Goal: Information Seeking & Learning: Learn about a topic

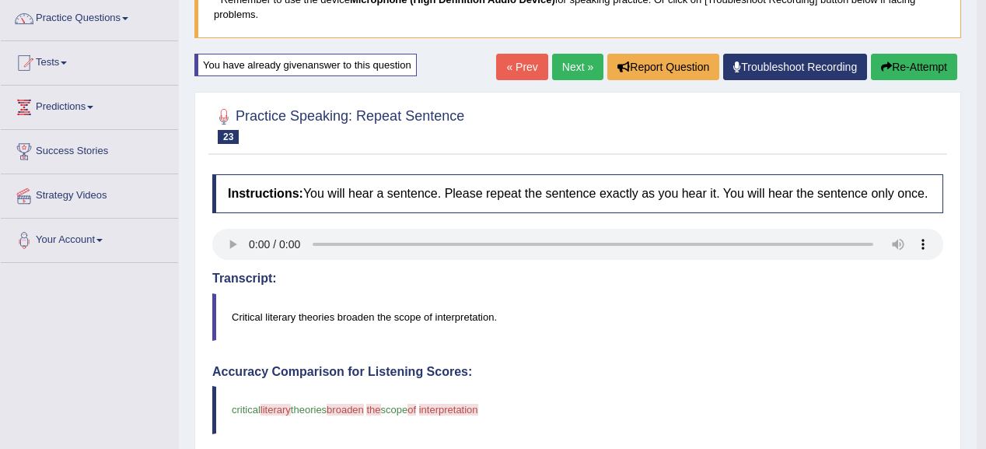
scroll to position [62, 0]
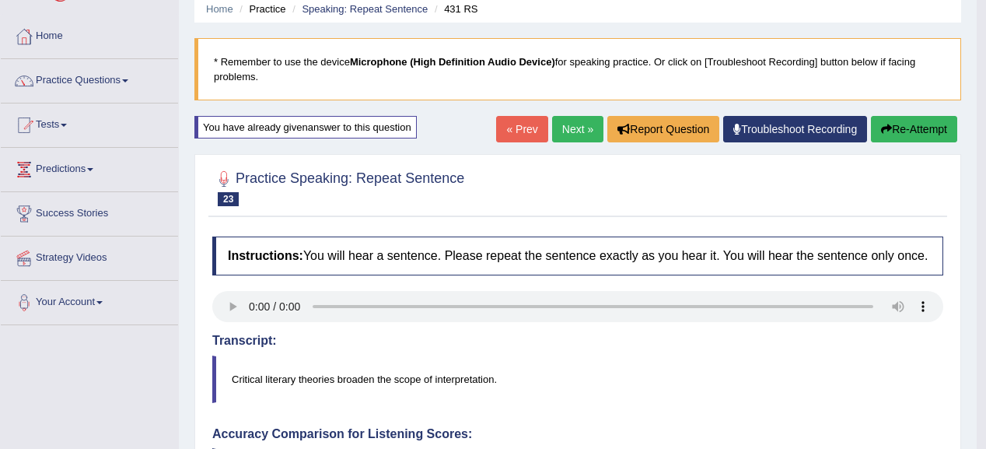
click at [889, 131] on button "Re-Attempt" at bounding box center [914, 129] width 86 height 26
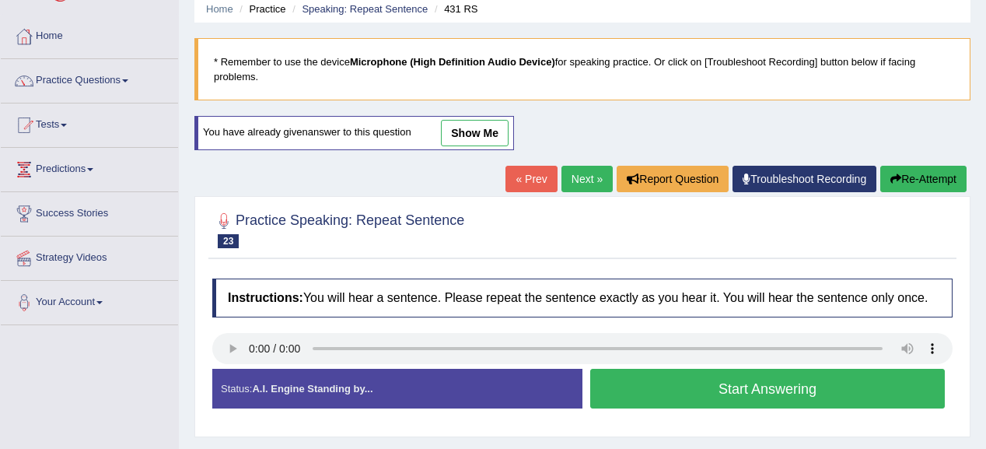
click at [808, 384] on button "Start Answering" at bounding box center [767, 388] width 354 height 40
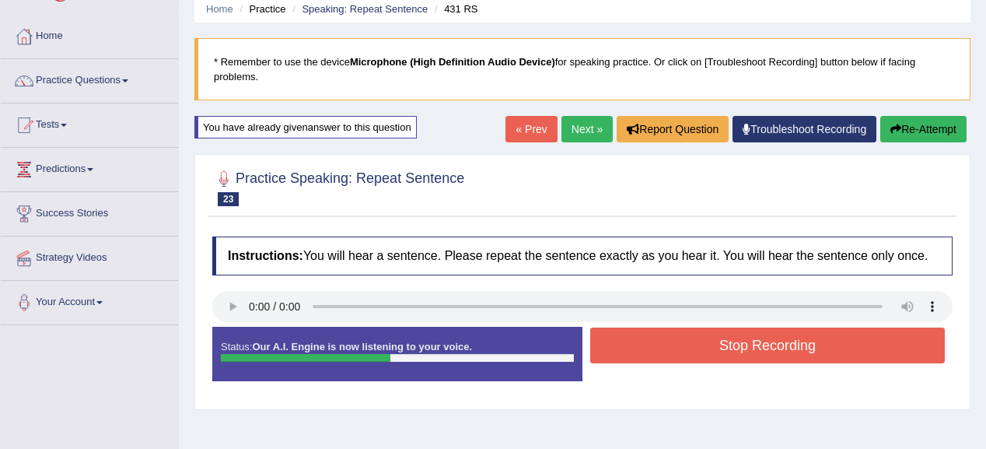
click at [766, 360] on button "Stop Recording" at bounding box center [767, 345] width 354 height 36
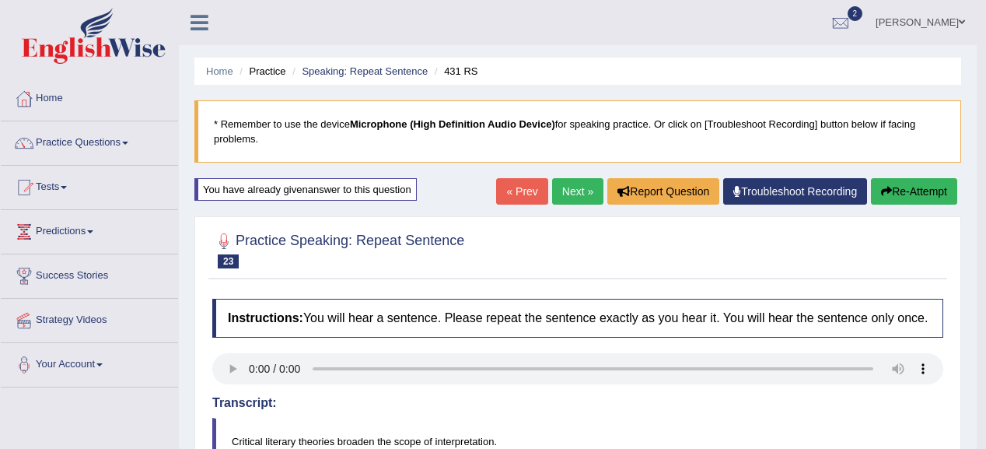
click at [893, 186] on button "Re-Attempt" at bounding box center [914, 191] width 86 height 26
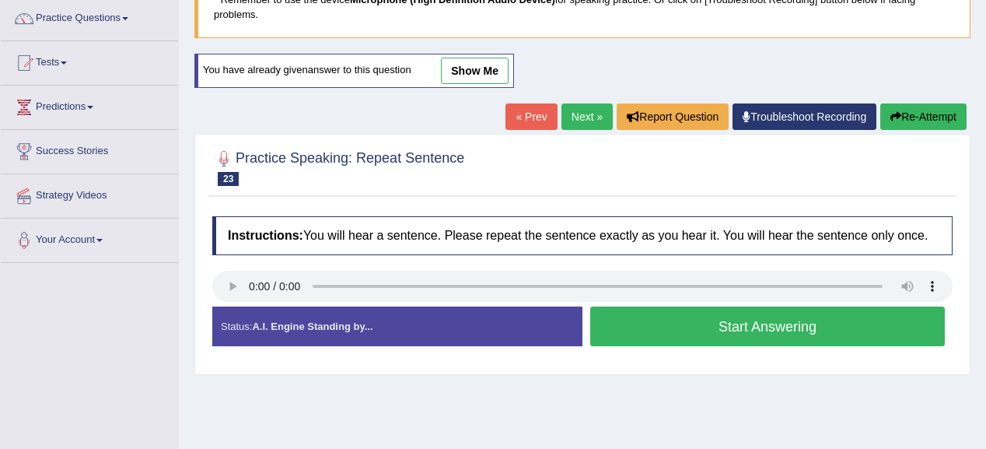
click at [710, 307] on button "Start Answering" at bounding box center [767, 326] width 354 height 40
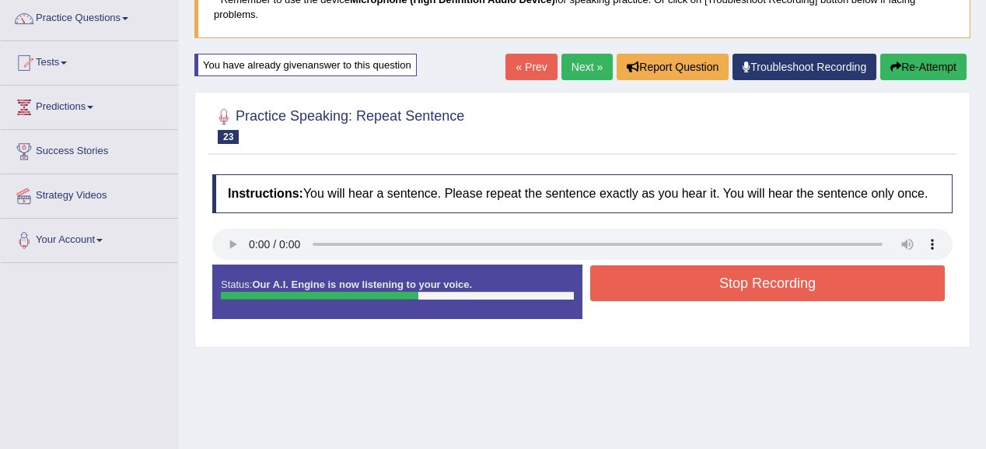
click at [637, 285] on button "Stop Recording" at bounding box center [767, 283] width 354 height 36
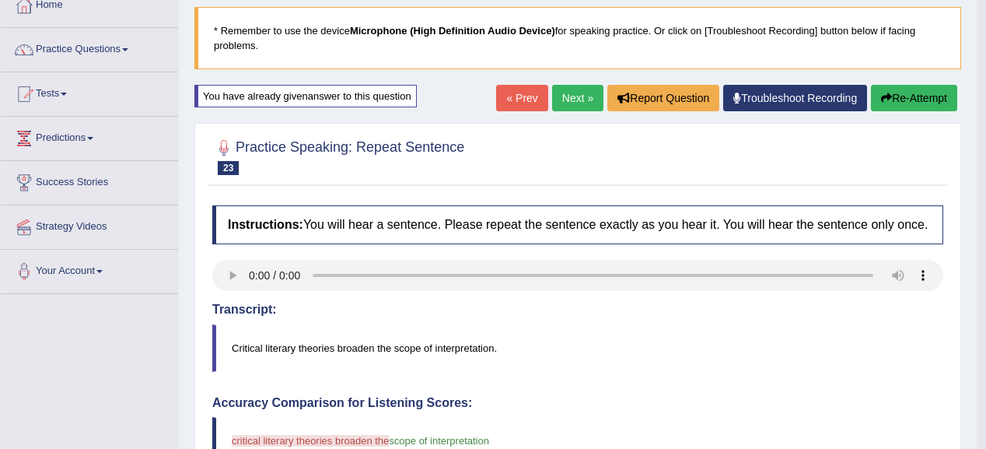
scroll to position [62, 0]
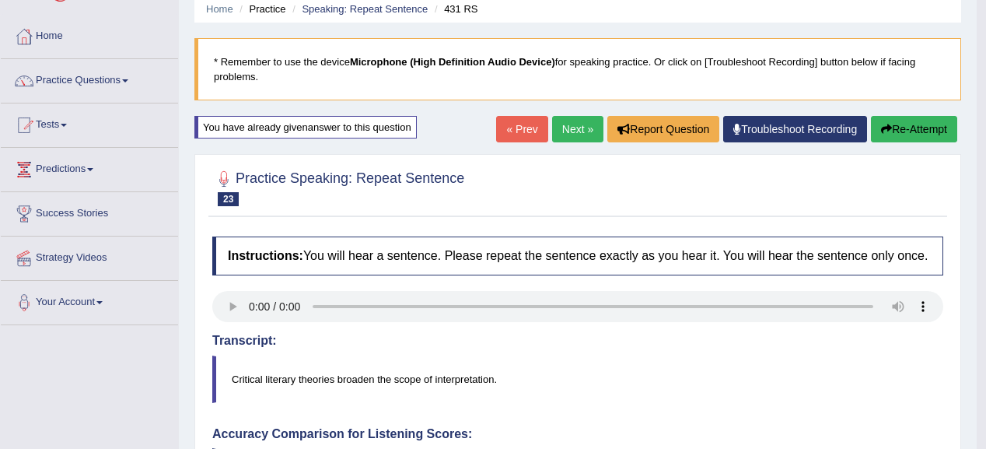
click at [918, 124] on button "Re-Attempt" at bounding box center [914, 129] width 86 height 26
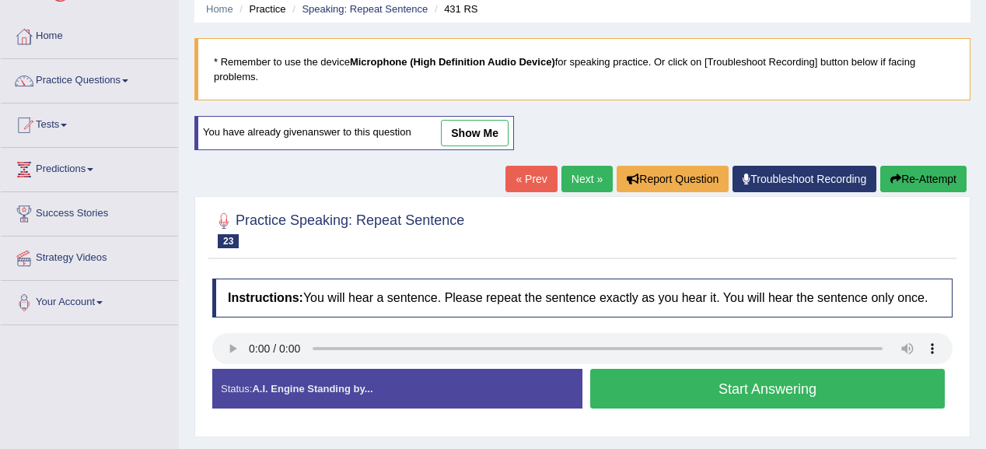
scroll to position [62, 0]
click at [669, 378] on button "Start Answering" at bounding box center [767, 388] width 354 height 40
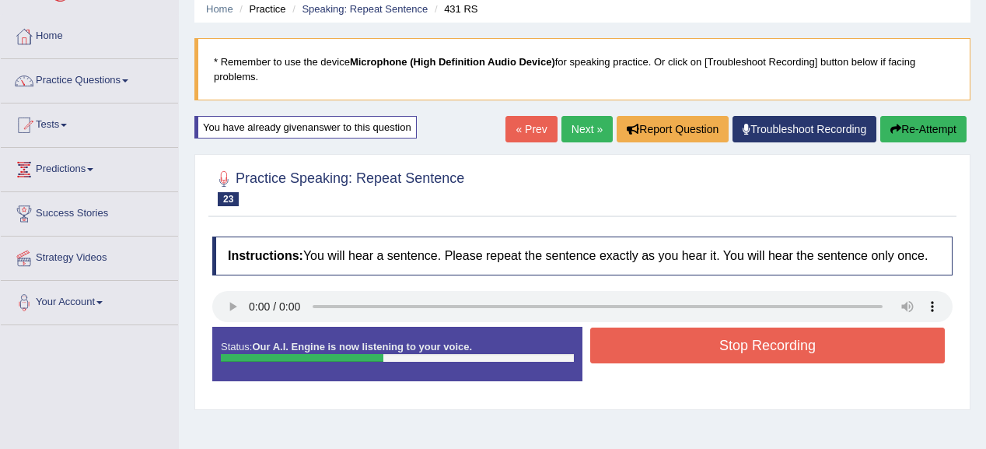
click at [719, 333] on button "Stop Recording" at bounding box center [767, 345] width 354 height 36
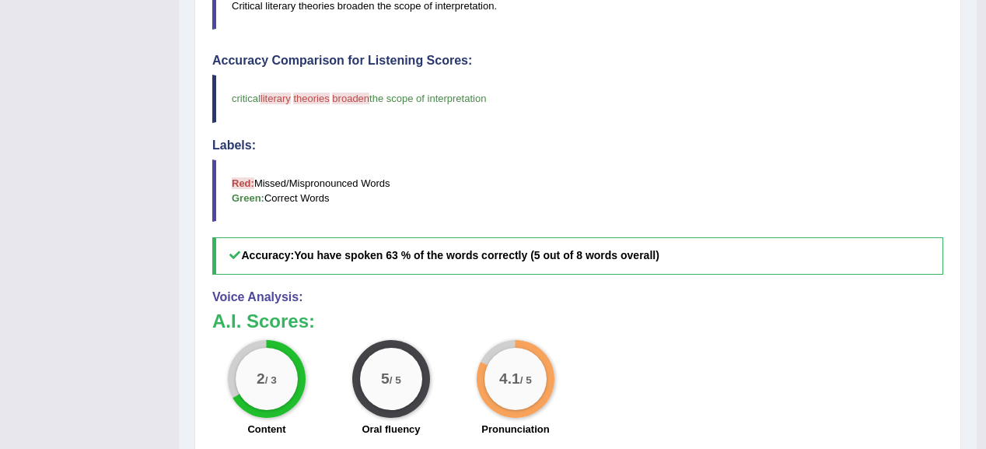
scroll to position [124, 0]
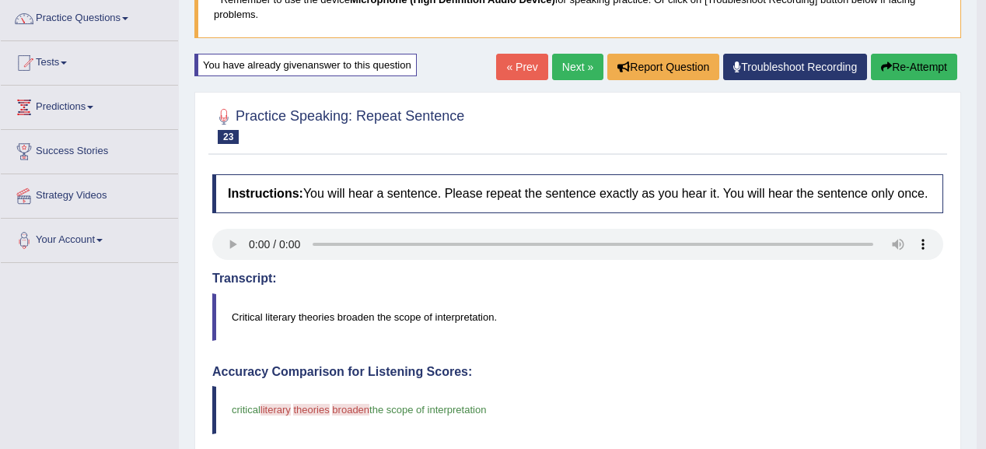
click at [574, 70] on link "Next »" at bounding box center [577, 67] width 51 height 26
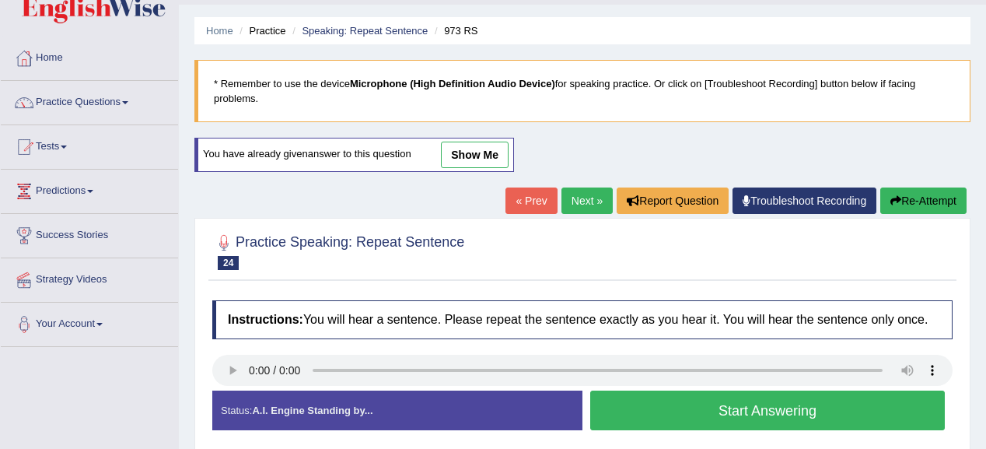
scroll to position [62, 0]
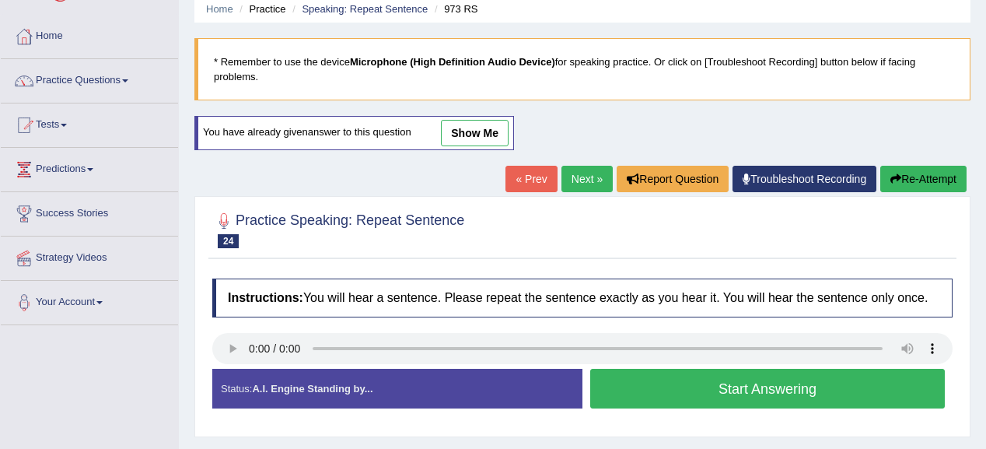
click at [762, 391] on button "Start Answering" at bounding box center [767, 388] width 354 height 40
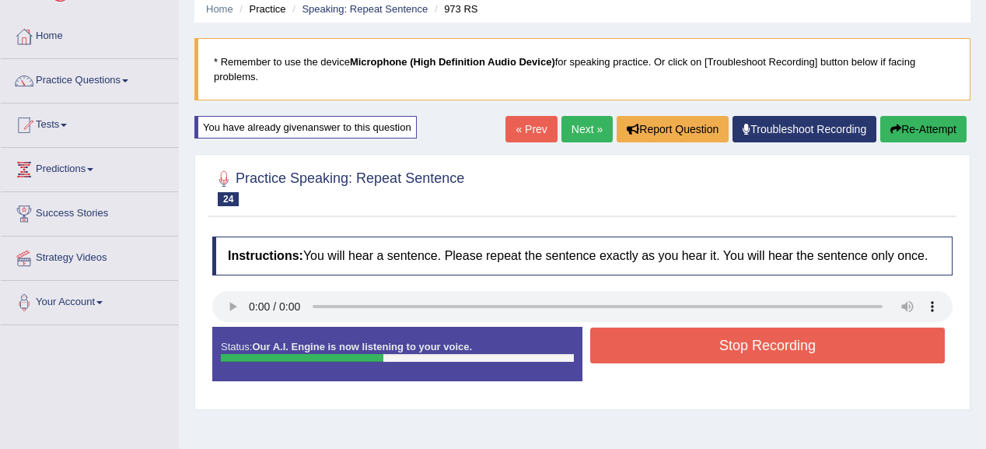
click at [695, 336] on button "Stop Recording" at bounding box center [767, 345] width 354 height 36
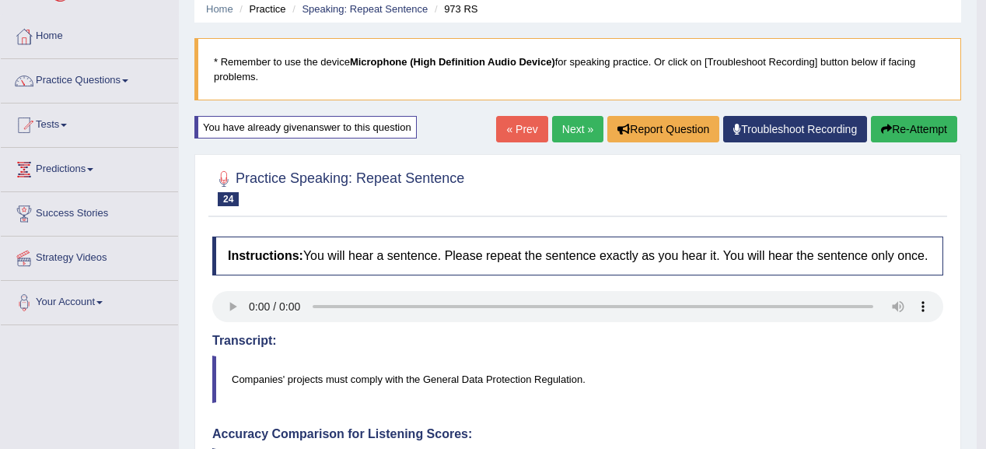
click at [889, 120] on button "Re-Attempt" at bounding box center [914, 129] width 86 height 26
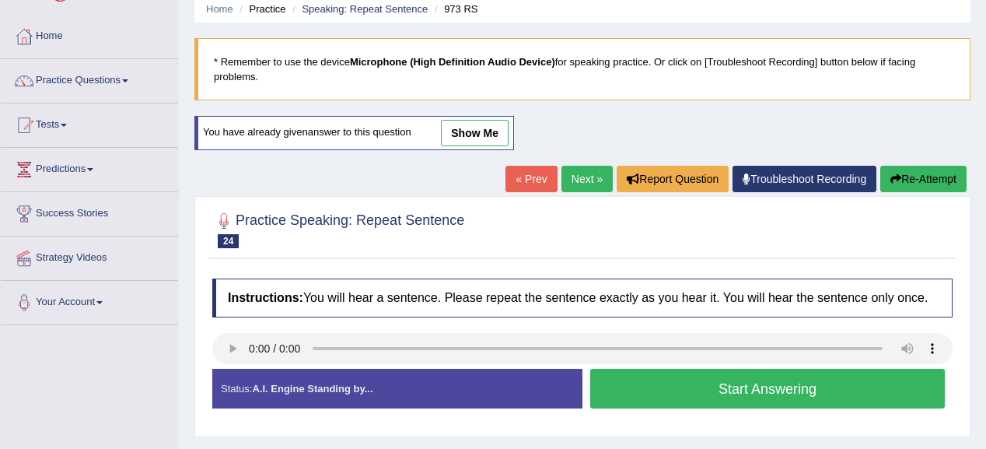
click at [629, 376] on button "Start Answering" at bounding box center [767, 388] width 354 height 40
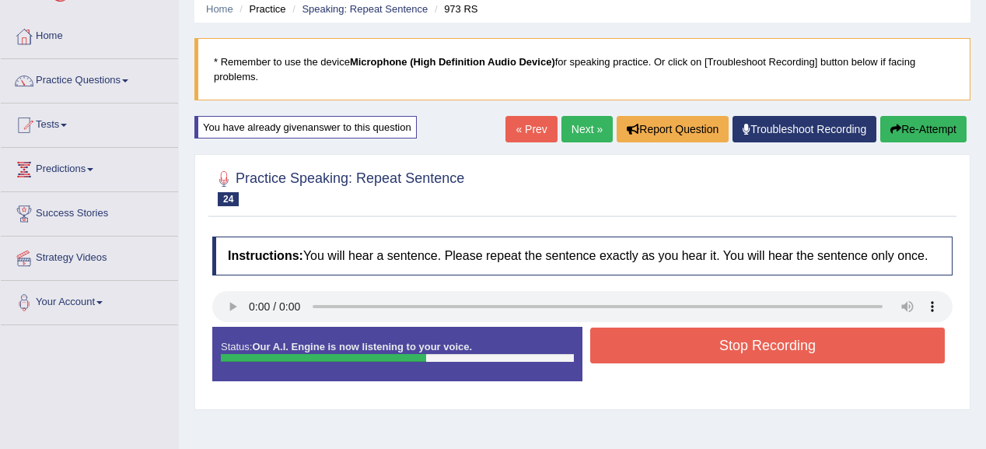
click at [693, 327] on button "Stop Recording" at bounding box center [767, 345] width 354 height 36
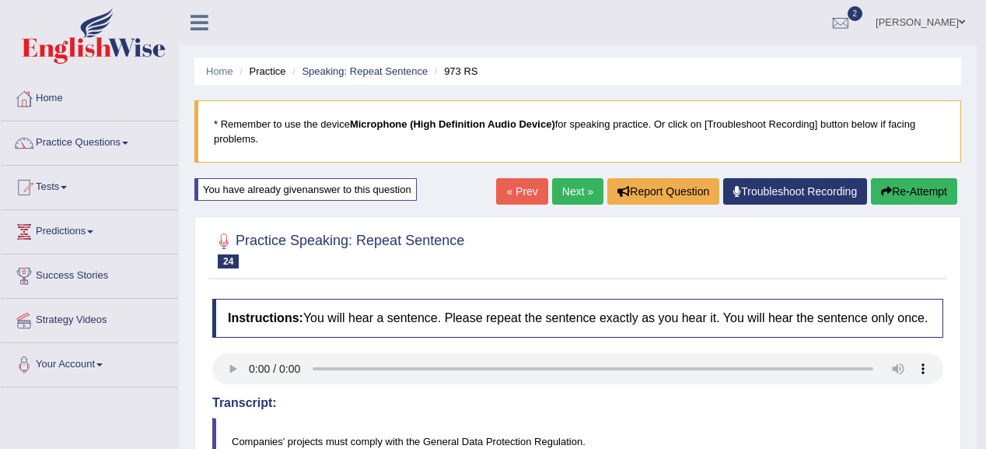
click at [913, 187] on button "Re-Attempt" at bounding box center [914, 191] width 86 height 26
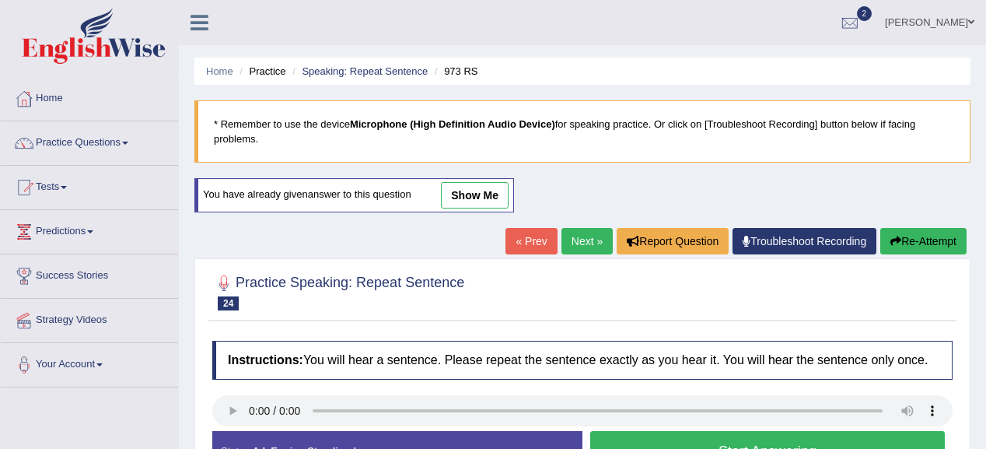
click at [780, 435] on button "Start Answering" at bounding box center [767, 451] width 354 height 40
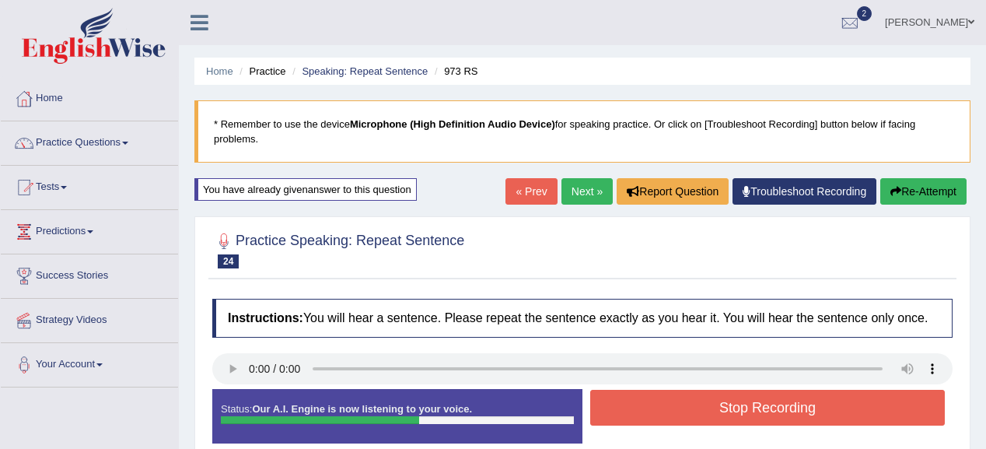
click at [666, 401] on button "Stop Recording" at bounding box center [767, 407] width 354 height 36
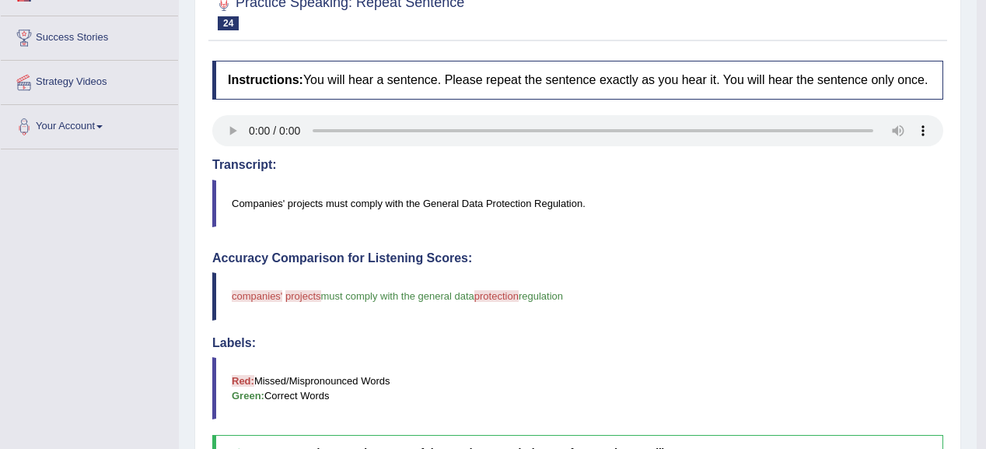
scroll to position [187, 0]
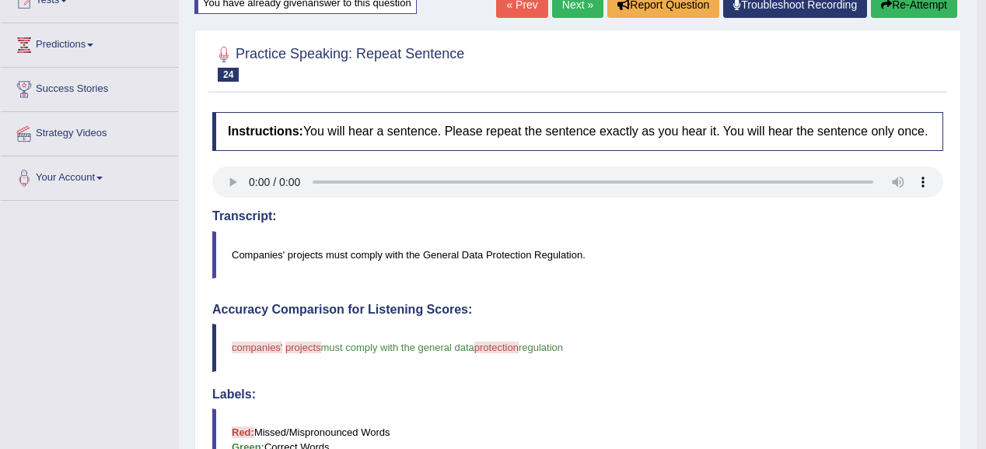
click at [574, 9] on link "Next »" at bounding box center [577, 4] width 51 height 26
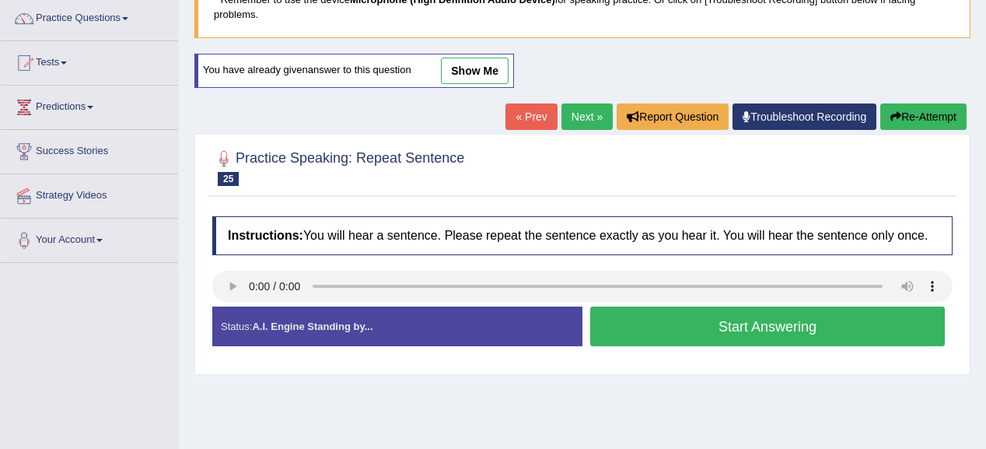
click at [798, 320] on button "Start Answering" at bounding box center [767, 326] width 354 height 40
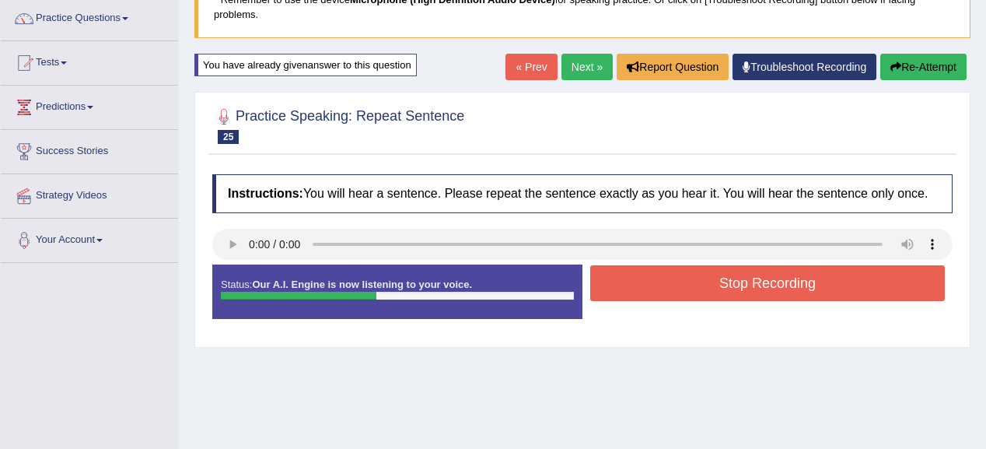
click at [784, 267] on button "Stop Recording" at bounding box center [767, 283] width 354 height 36
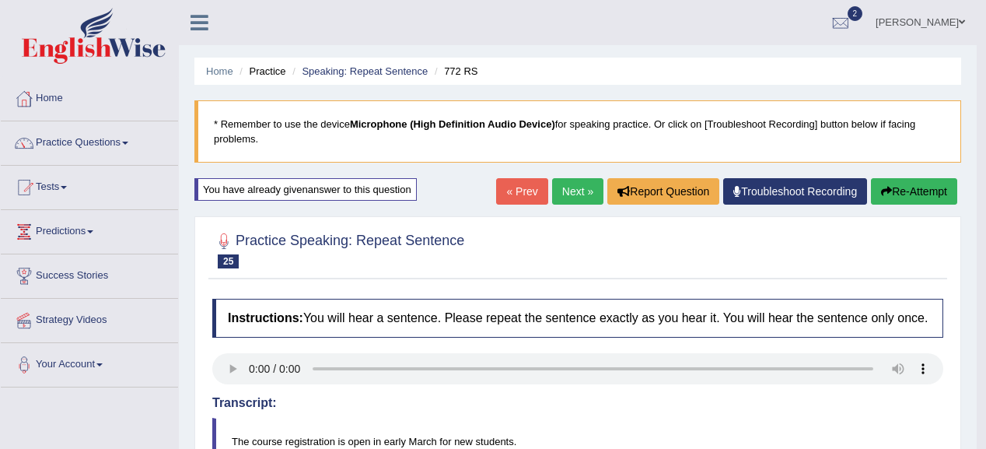
click at [583, 194] on link "Next »" at bounding box center [577, 191] width 51 height 26
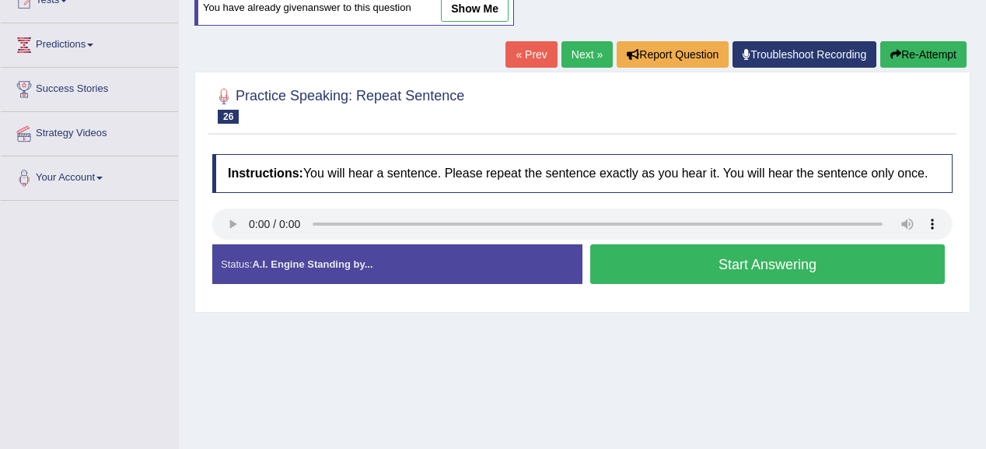
scroll to position [187, 0]
click at [784, 262] on button "Start Answering" at bounding box center [767, 264] width 354 height 40
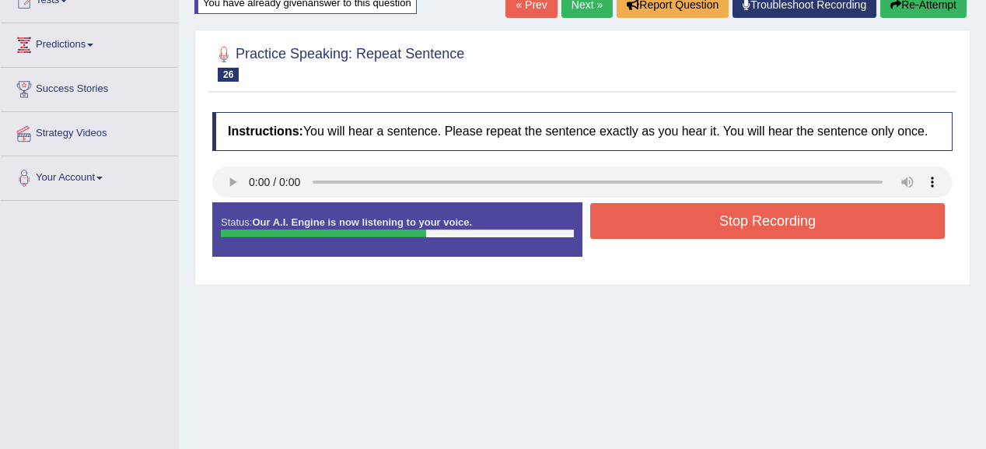
click at [732, 218] on button "Stop Recording" at bounding box center [767, 221] width 354 height 36
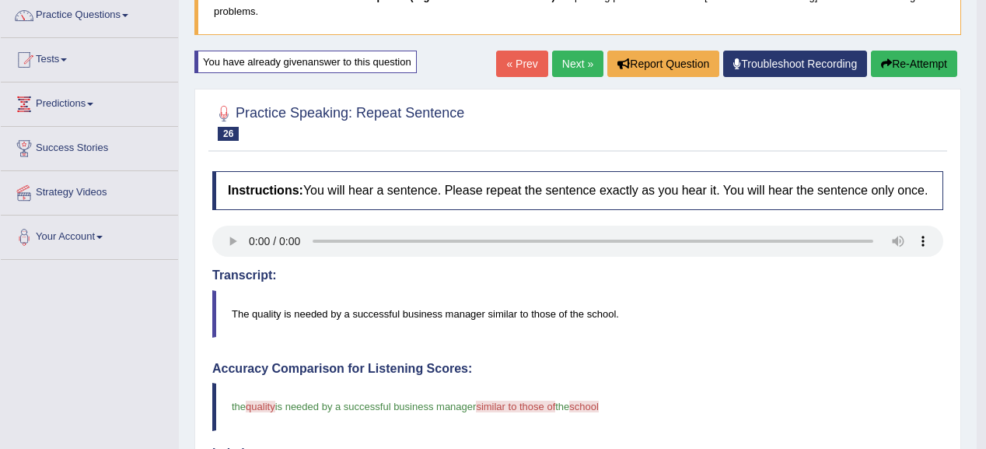
scroll to position [124, 0]
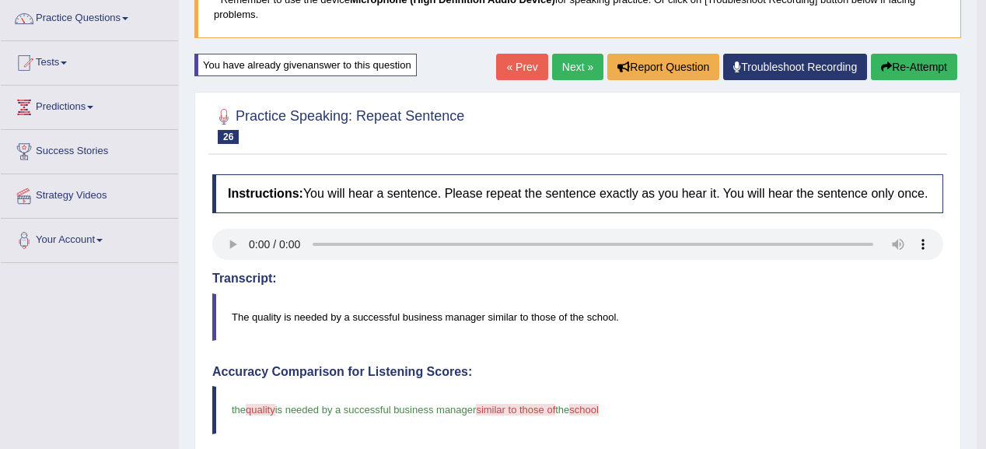
click at [909, 68] on button "Re-Attempt" at bounding box center [914, 67] width 86 height 26
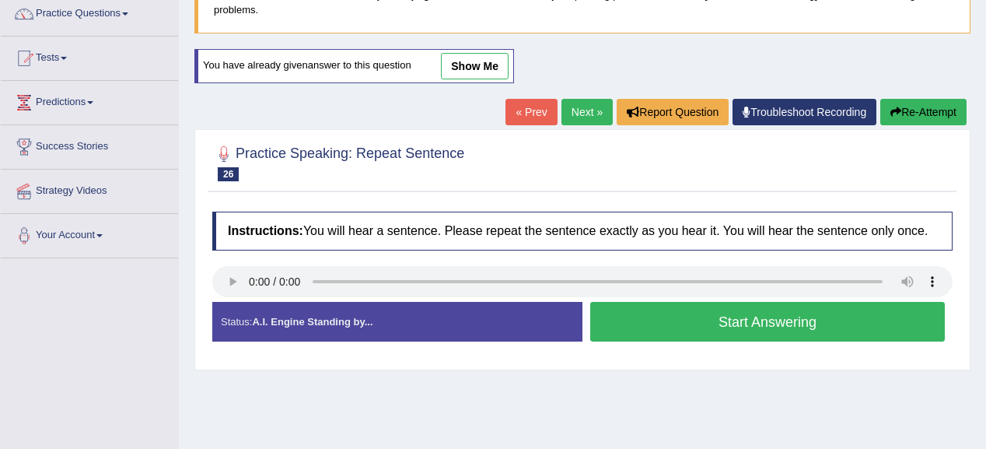
click at [762, 329] on button "Start Answering" at bounding box center [767, 322] width 354 height 40
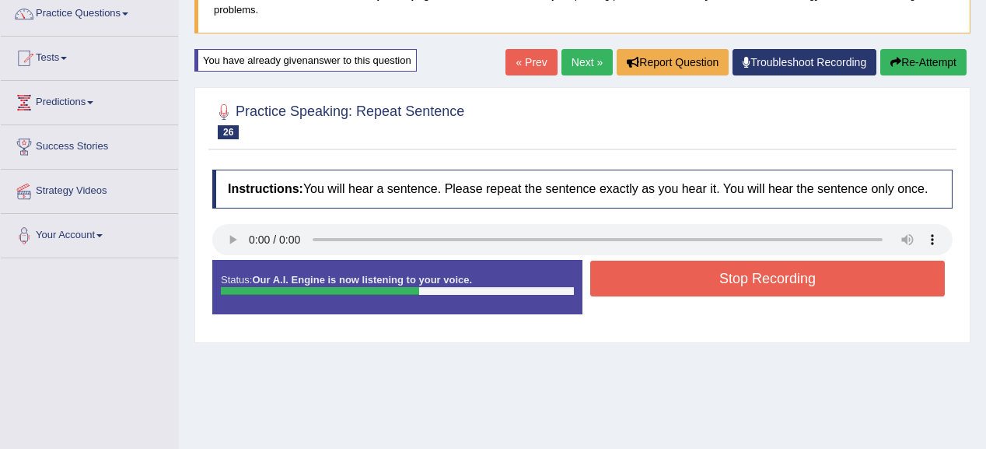
click at [659, 273] on button "Stop Recording" at bounding box center [767, 278] width 354 height 36
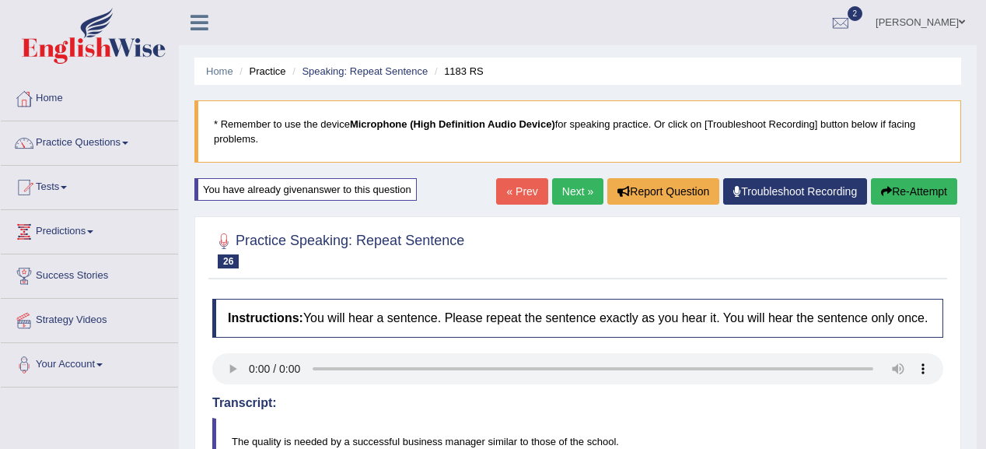
click at [561, 185] on link "Next »" at bounding box center [577, 191] width 51 height 26
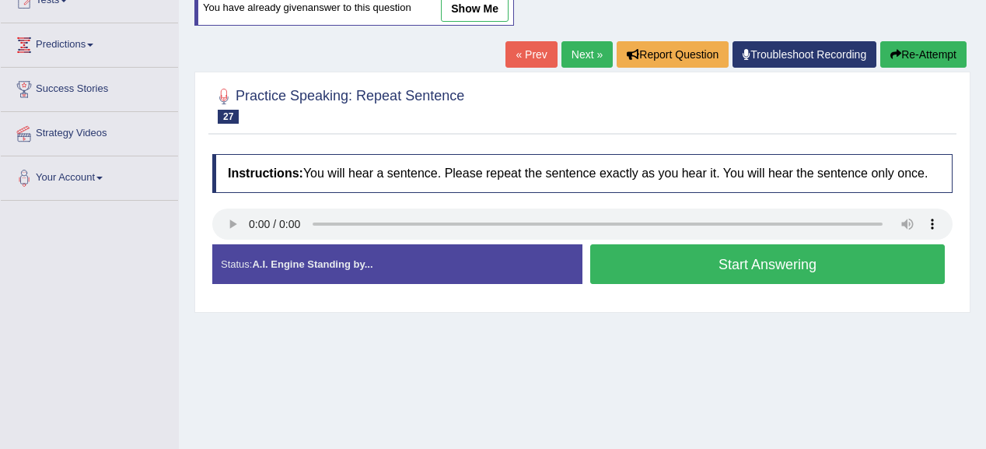
click at [651, 266] on button "Start Answering" at bounding box center [767, 264] width 354 height 40
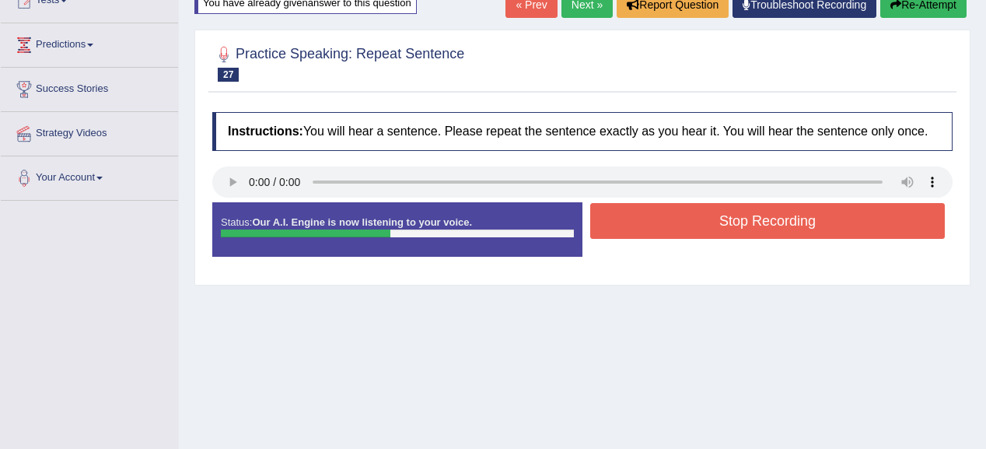
click at [694, 236] on button "Stop Recording" at bounding box center [767, 221] width 354 height 36
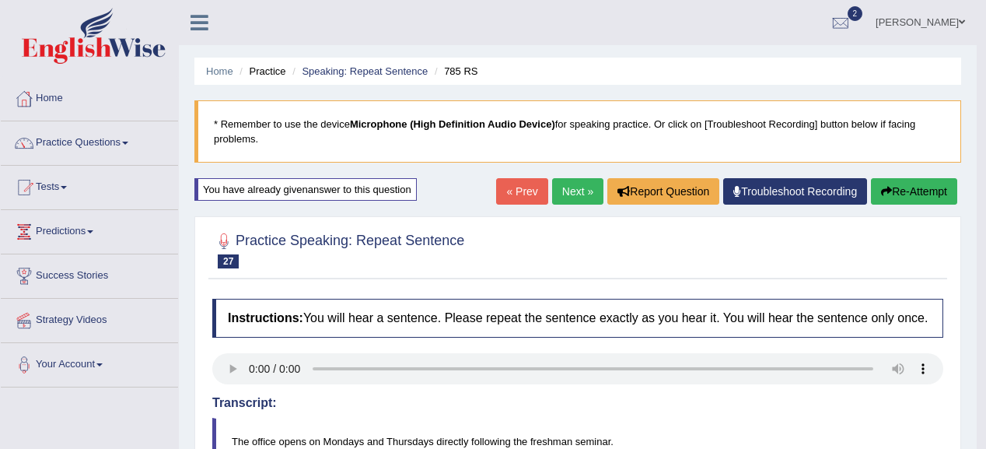
click at [888, 187] on icon "button" at bounding box center [886, 191] width 11 height 11
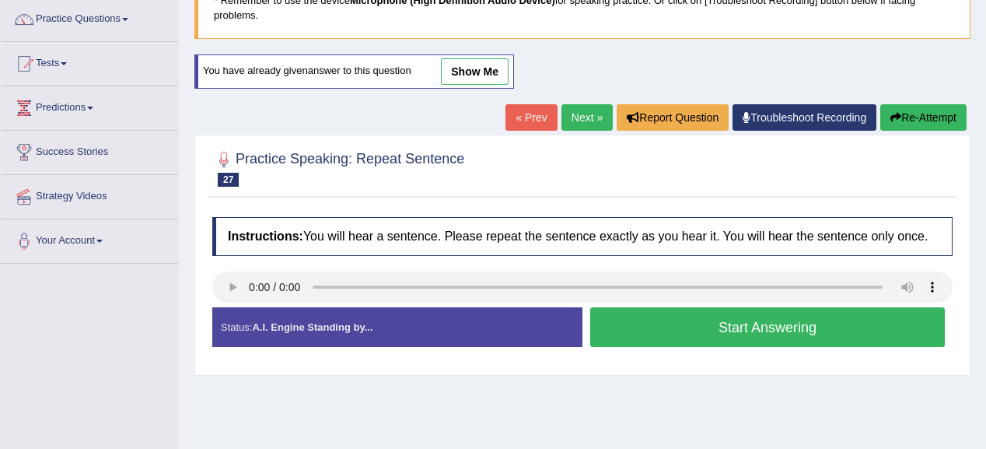
scroll to position [124, 0]
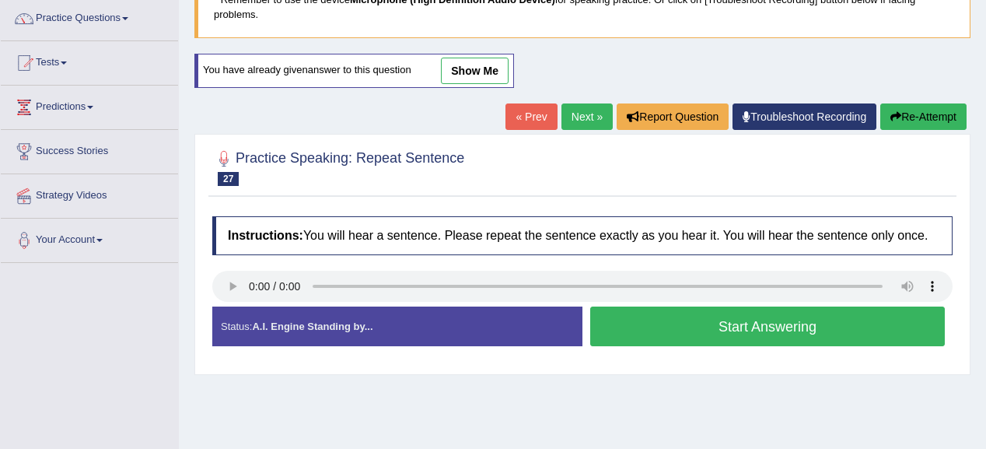
click at [686, 326] on button "Start Answering" at bounding box center [767, 326] width 354 height 40
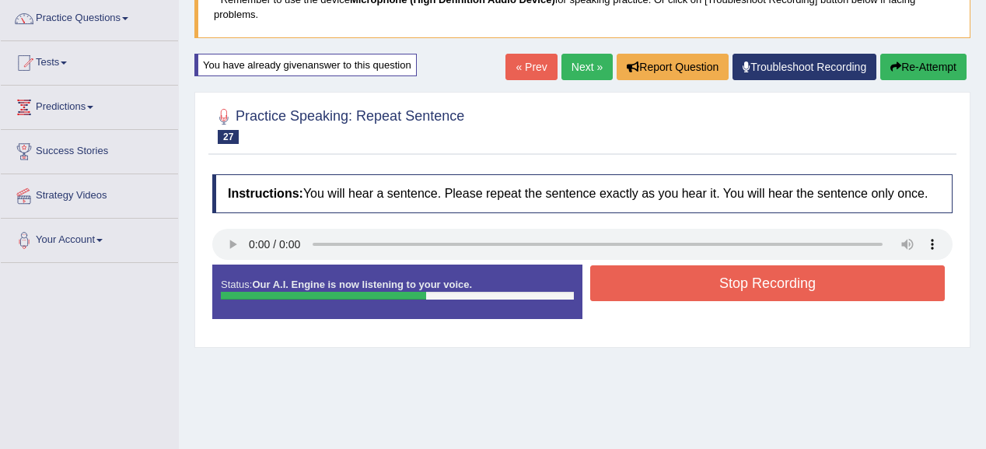
click at [661, 274] on button "Stop Recording" at bounding box center [767, 283] width 354 height 36
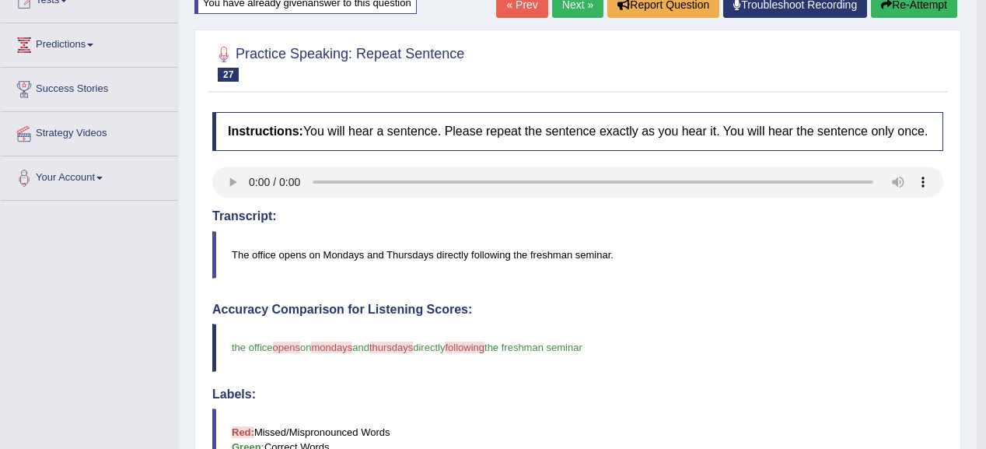
scroll to position [0, 0]
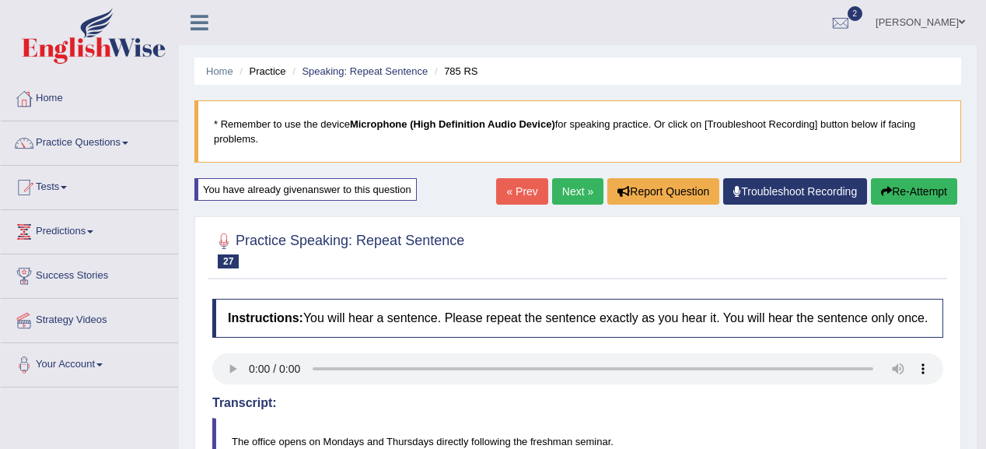
click at [914, 180] on button "Re-Attempt" at bounding box center [914, 191] width 86 height 26
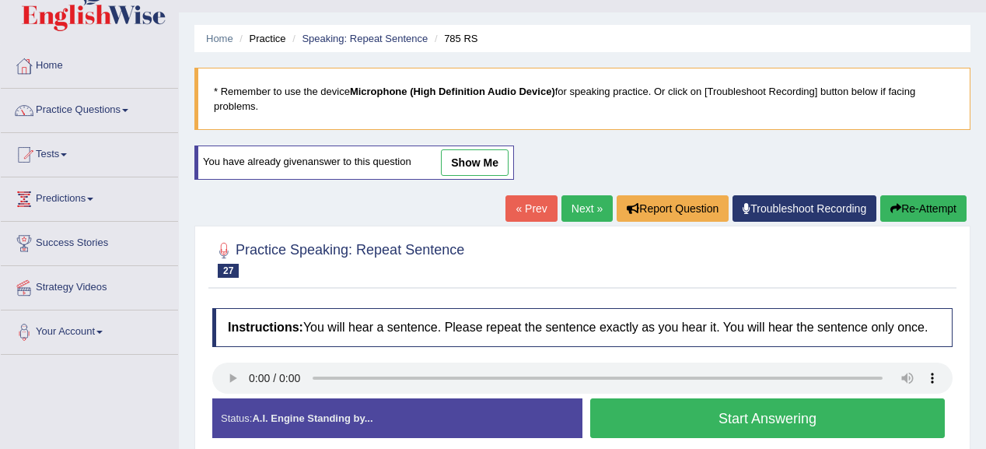
scroll to position [62, 0]
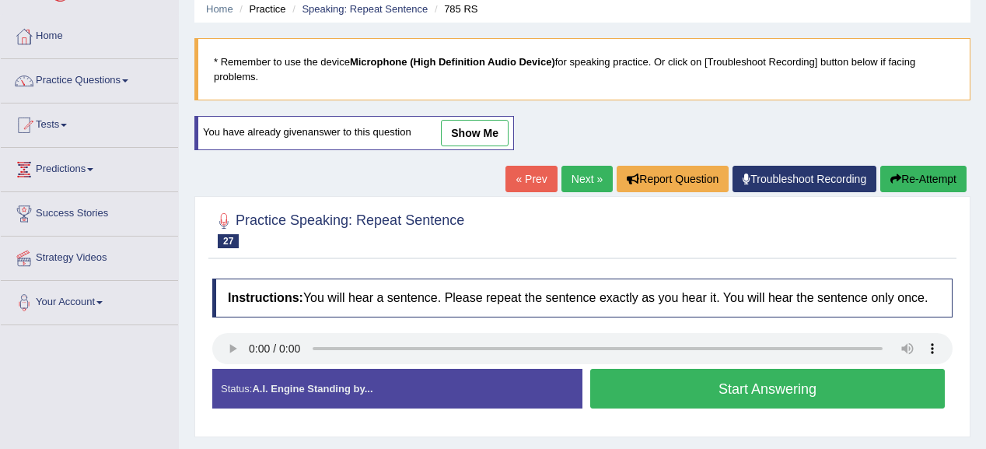
click at [766, 368] on button "Start Answering" at bounding box center [767, 388] width 354 height 40
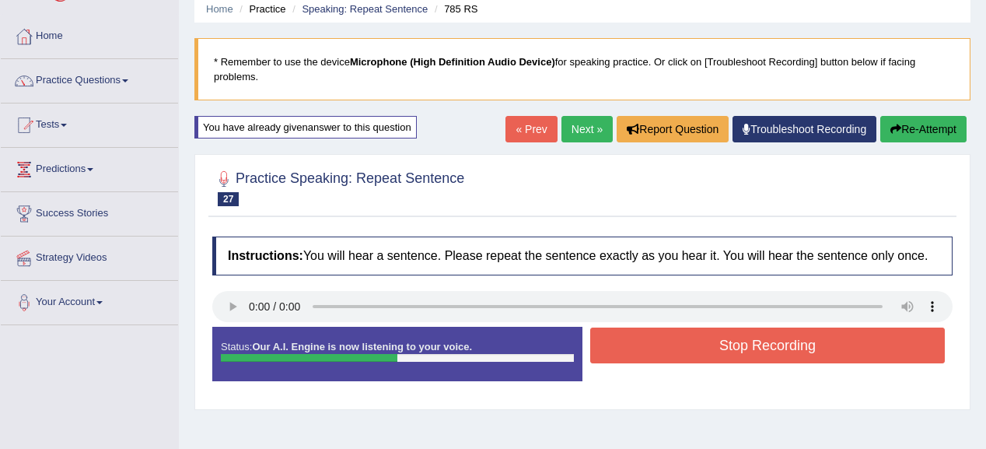
click at [742, 337] on button "Stop Recording" at bounding box center [767, 345] width 354 height 36
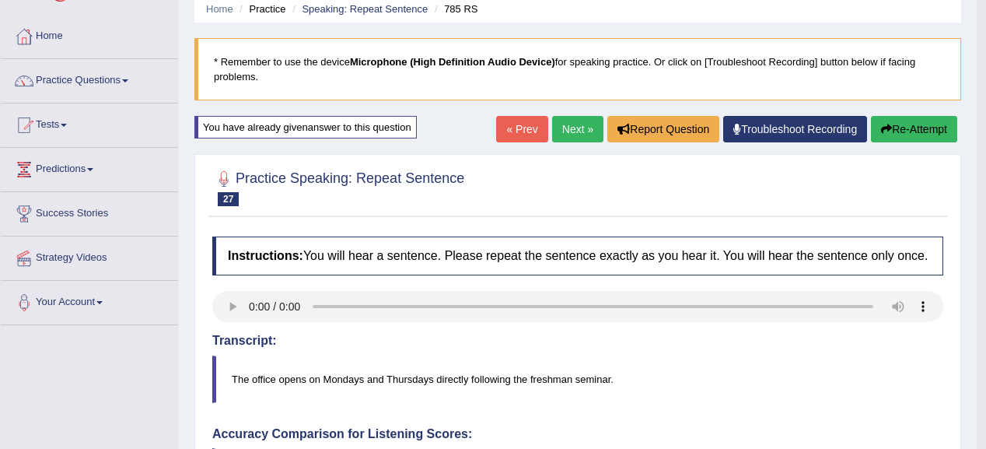
click at [910, 121] on button "Re-Attempt" at bounding box center [914, 129] width 86 height 26
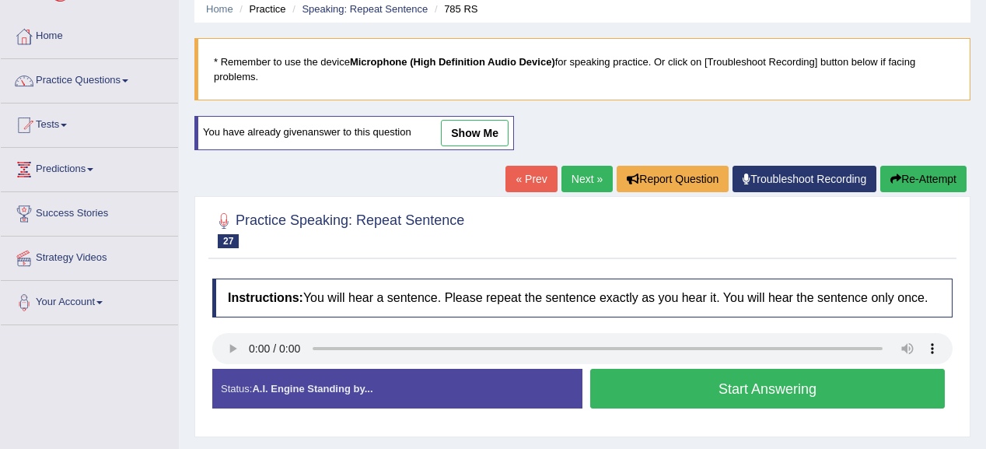
click at [628, 382] on button "Start Answering" at bounding box center [767, 388] width 354 height 40
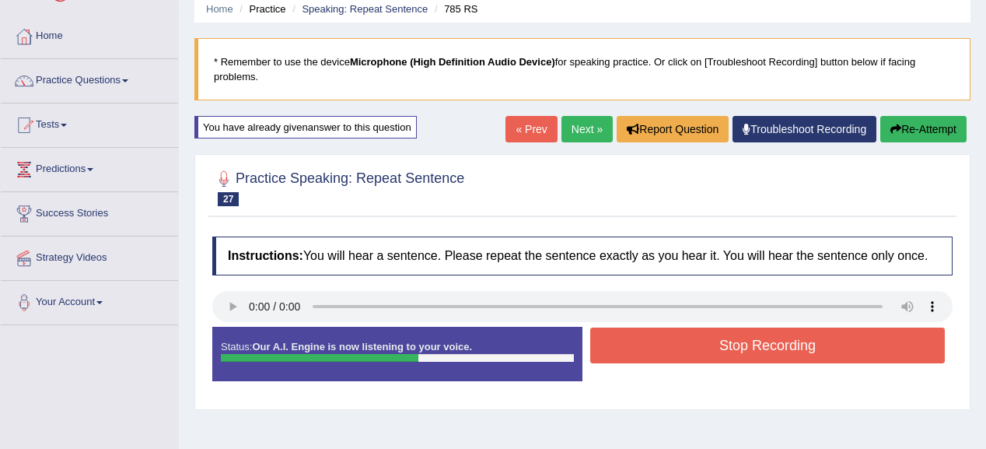
click at [666, 337] on button "Stop Recording" at bounding box center [767, 345] width 354 height 36
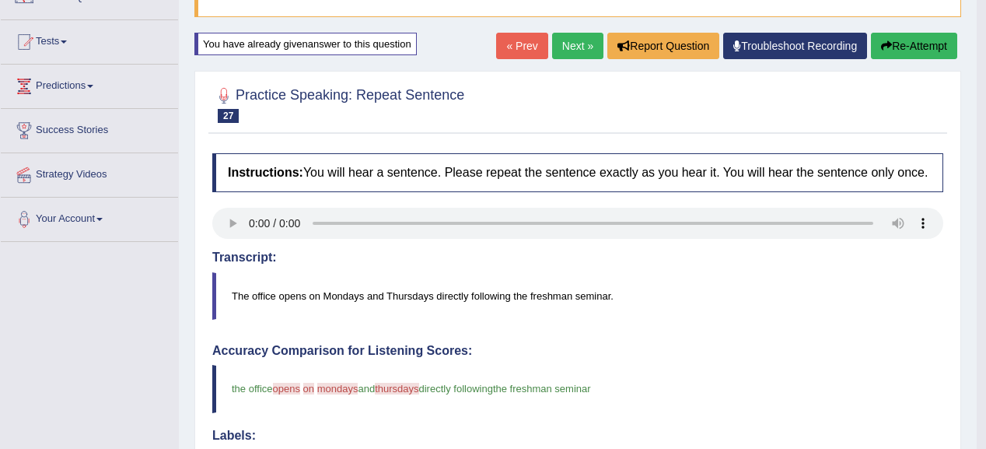
scroll to position [124, 0]
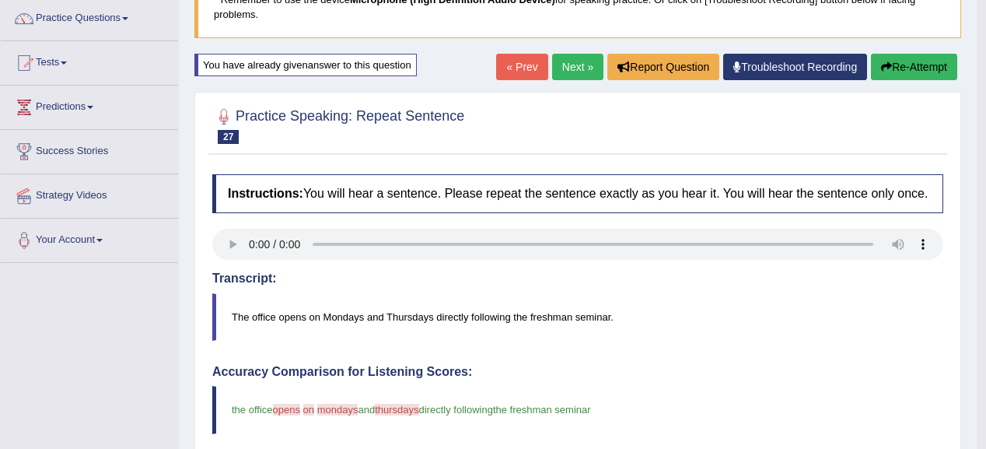
click at [922, 56] on button "Re-Attempt" at bounding box center [914, 67] width 86 height 26
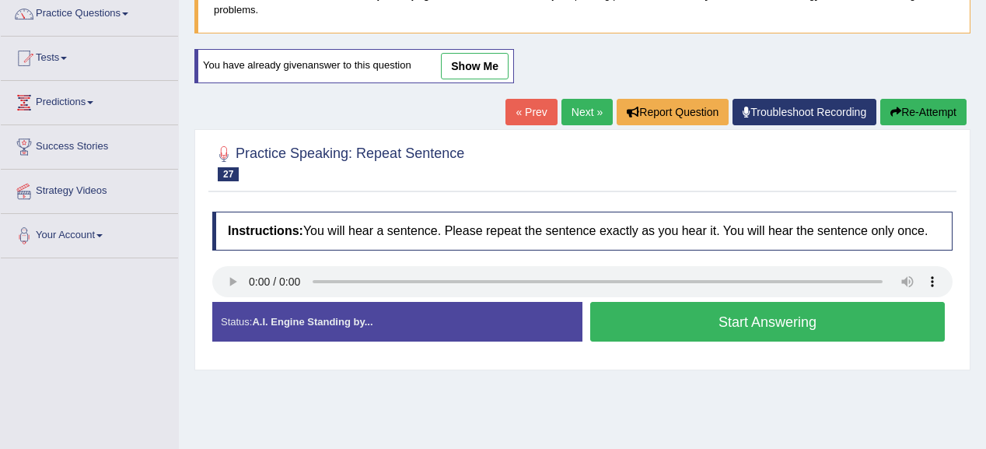
click at [700, 321] on button "Start Answering" at bounding box center [767, 322] width 354 height 40
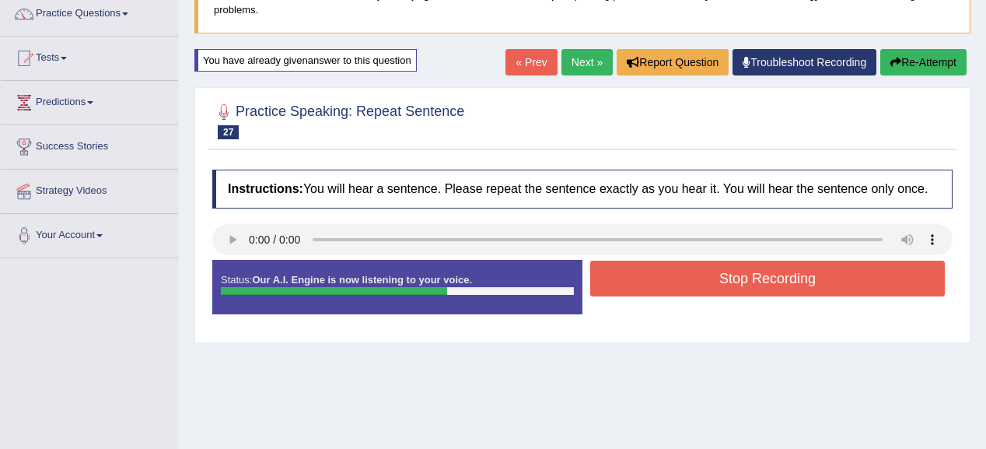
click at [826, 262] on button "Stop Recording" at bounding box center [767, 278] width 354 height 36
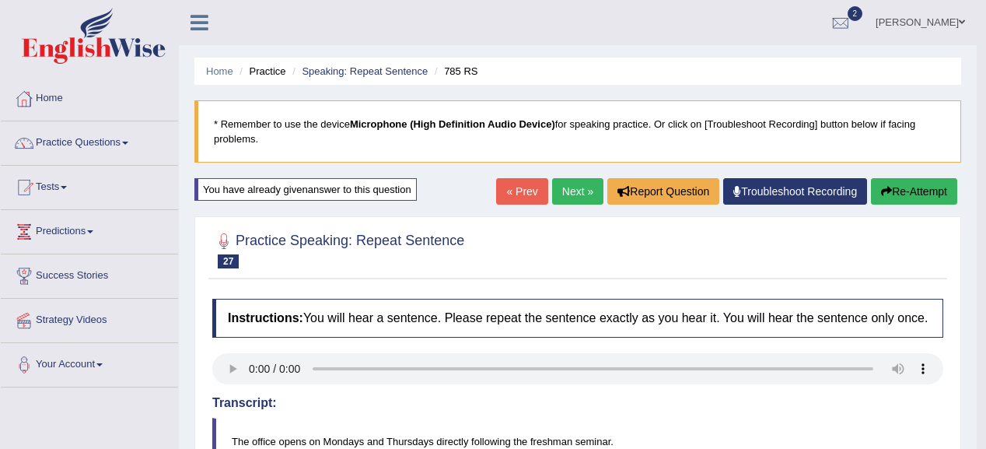
click at [564, 200] on link "Next »" at bounding box center [577, 191] width 51 height 26
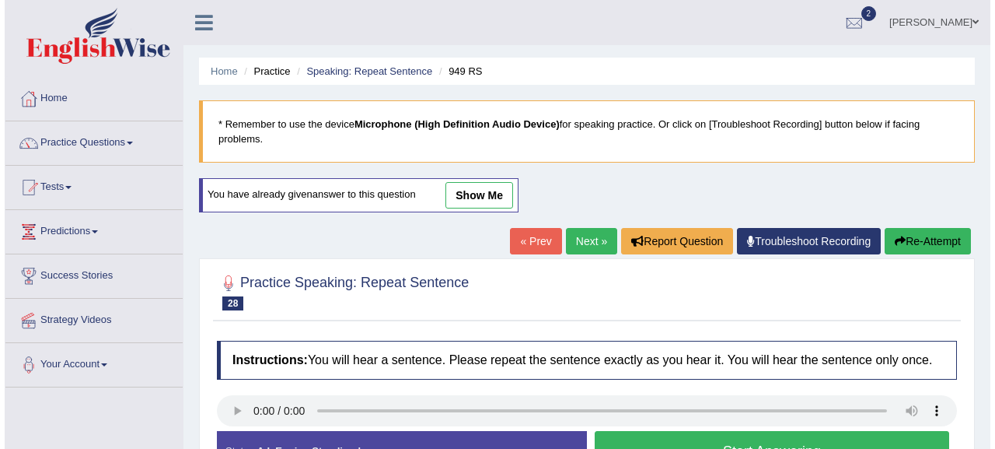
scroll to position [62, 0]
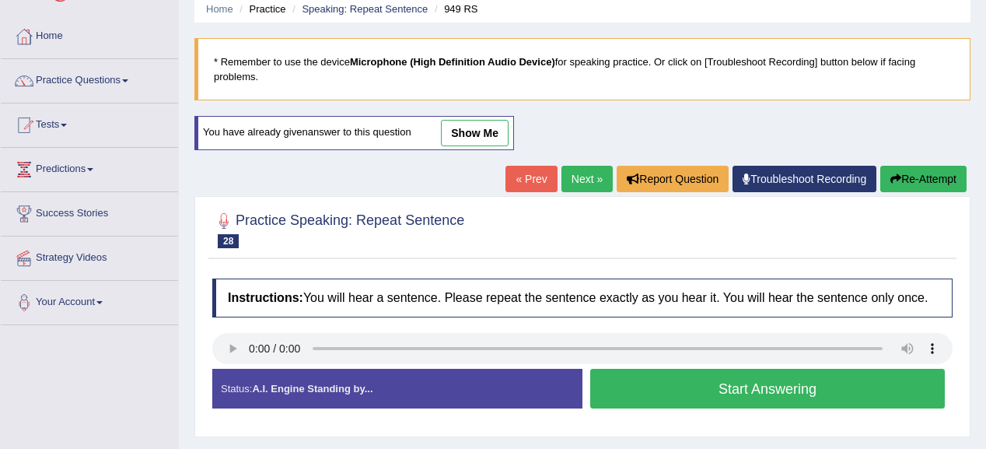
click at [236, 367] on div "Instructions: You will hear a sentence. Please repeat the sentence exactly as y…" at bounding box center [582, 350] width 748 height 158
click at [749, 390] on button "Start Answering" at bounding box center [767, 388] width 354 height 40
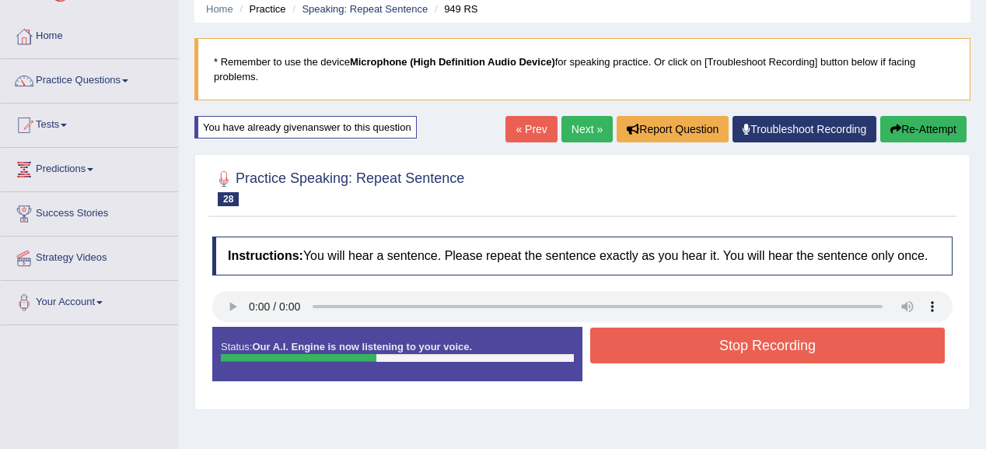
click at [816, 347] on button "Stop Recording" at bounding box center [767, 345] width 354 height 36
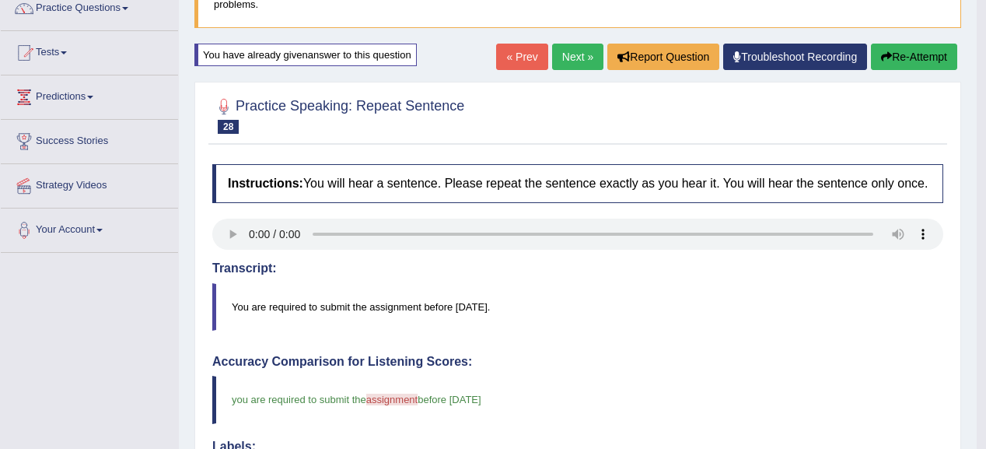
scroll to position [124, 0]
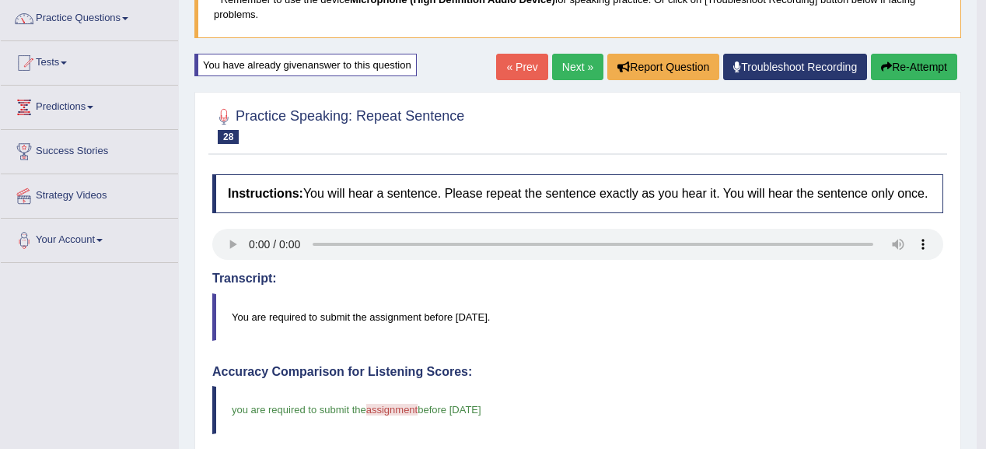
click at [892, 59] on button "Re-Attempt" at bounding box center [914, 67] width 86 height 26
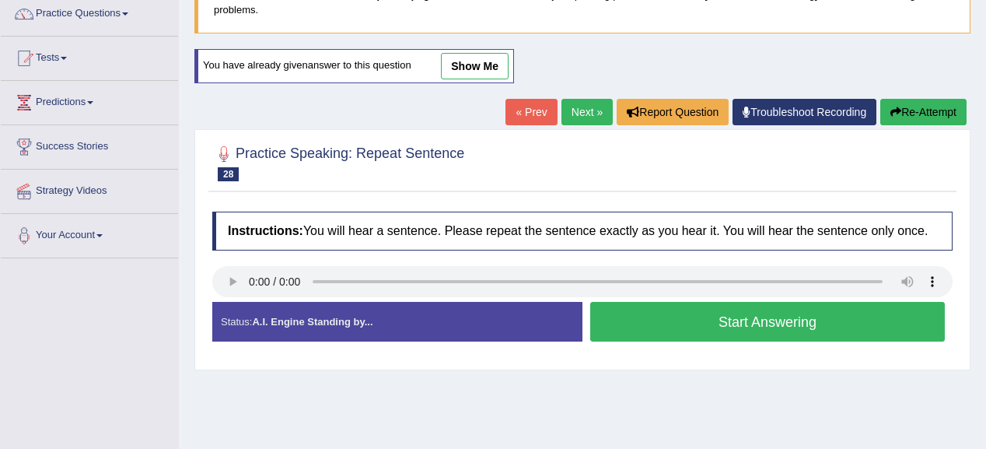
click at [651, 309] on button "Start Answering" at bounding box center [767, 322] width 354 height 40
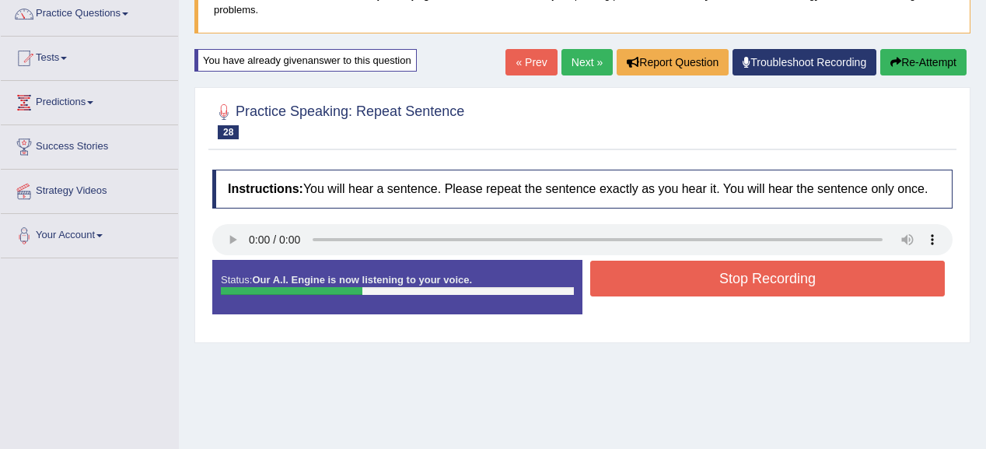
click at [714, 271] on button "Stop Recording" at bounding box center [767, 278] width 354 height 36
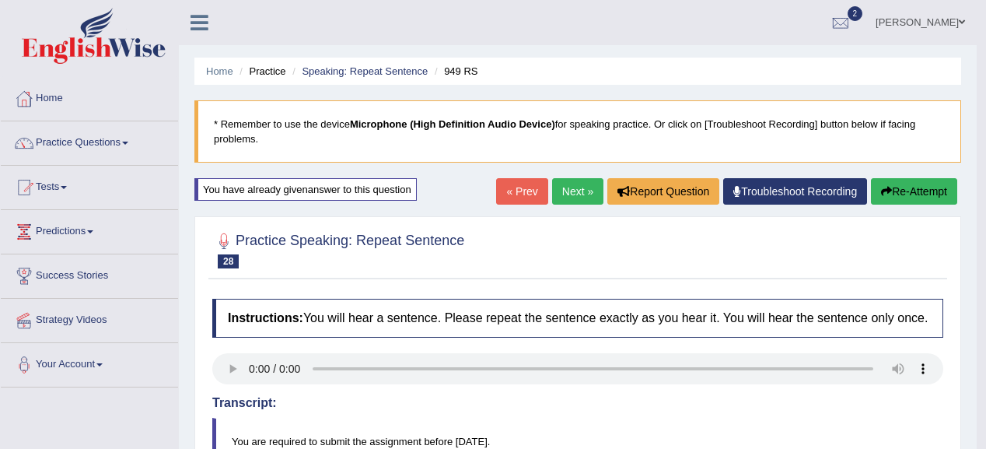
click at [557, 187] on link "Next »" at bounding box center [577, 191] width 51 height 26
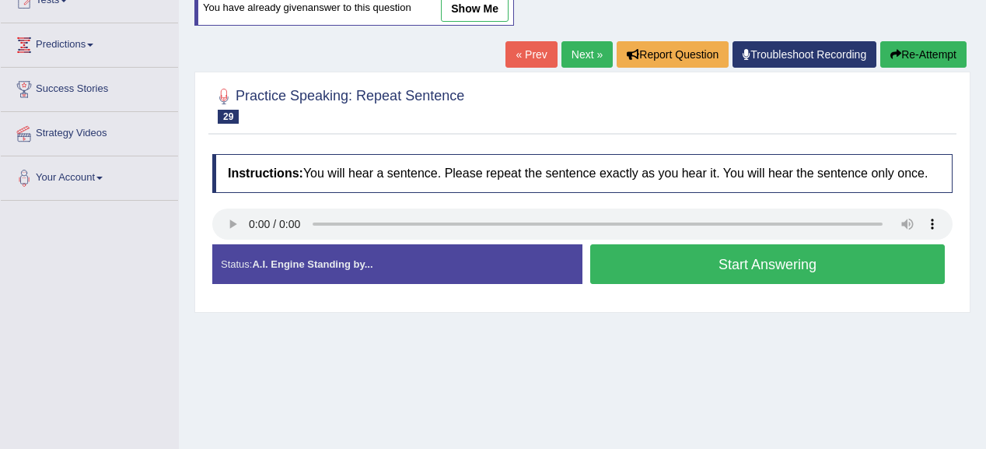
click at [630, 267] on button "Start Answering" at bounding box center [767, 264] width 354 height 40
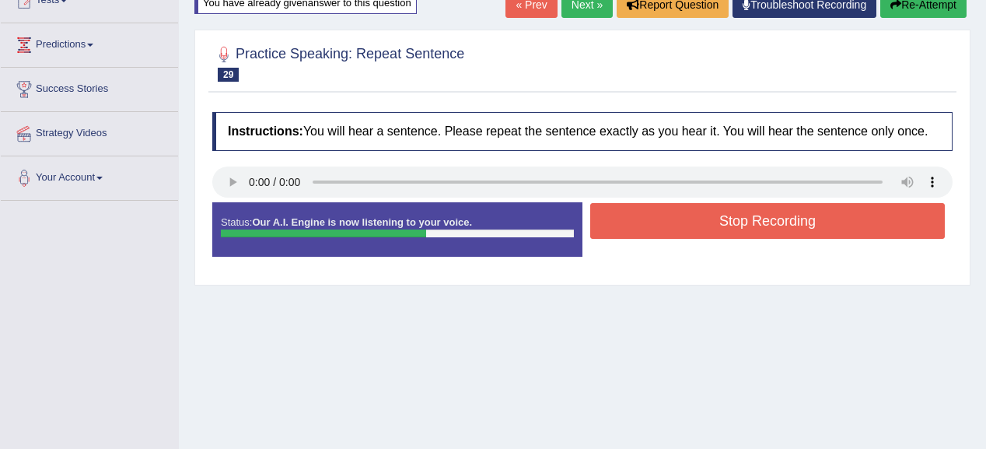
click at [730, 236] on button "Stop Recording" at bounding box center [767, 221] width 354 height 36
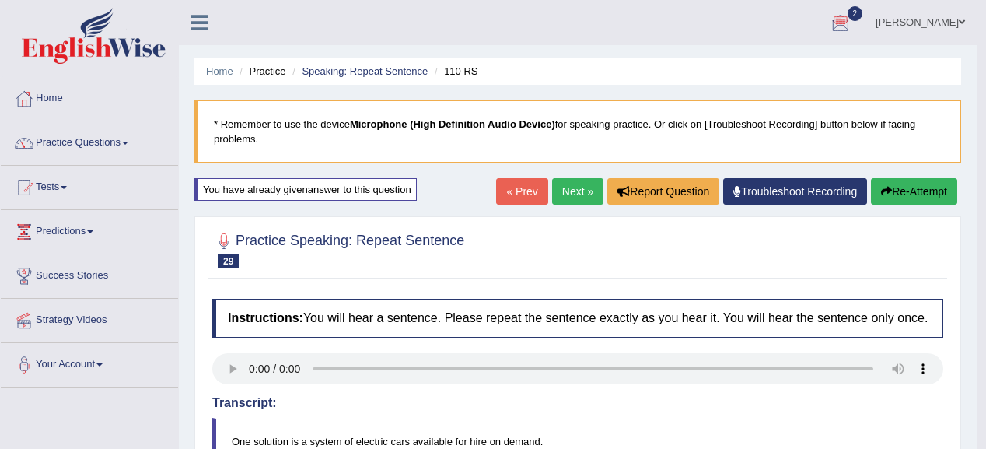
click at [939, 197] on button "Re-Attempt" at bounding box center [914, 191] width 86 height 26
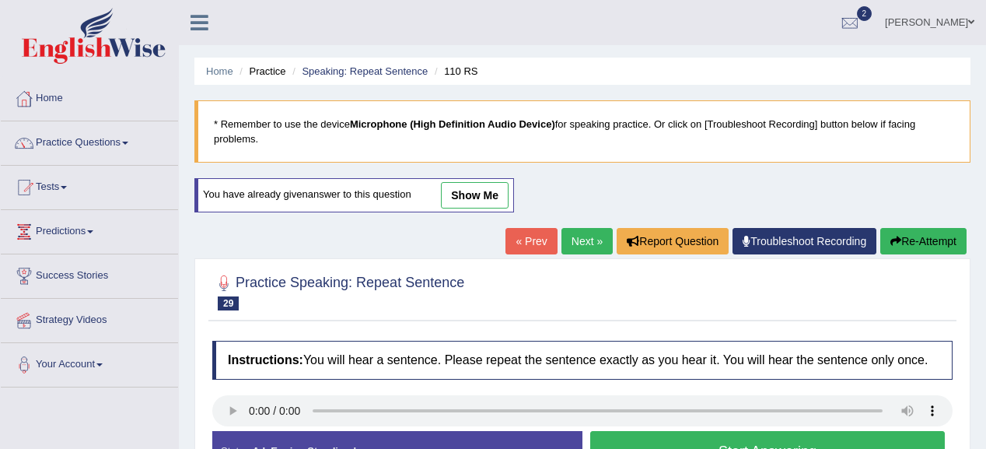
click at [220, 441] on div "Status: A.I. Engine Standing by..." at bounding box center [397, 451] width 370 height 40
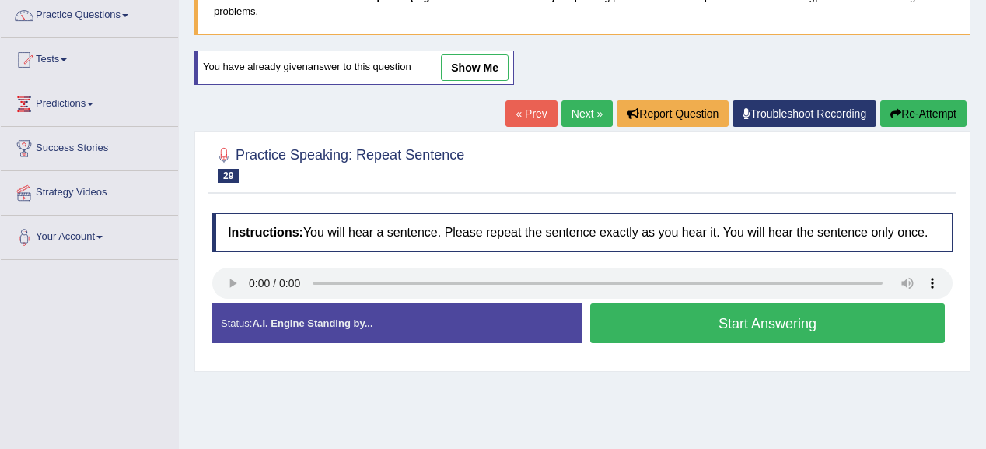
scroll to position [249, 0]
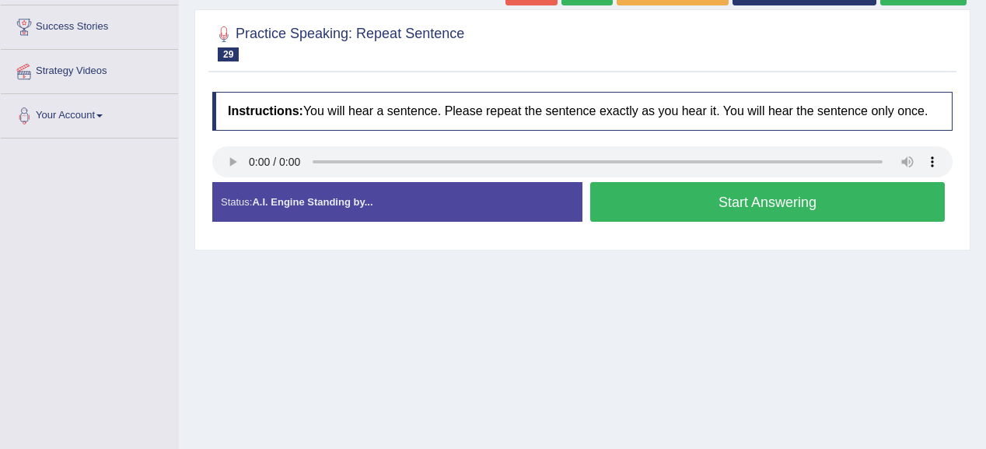
click at [759, 194] on button "Start Answering" at bounding box center [767, 202] width 354 height 40
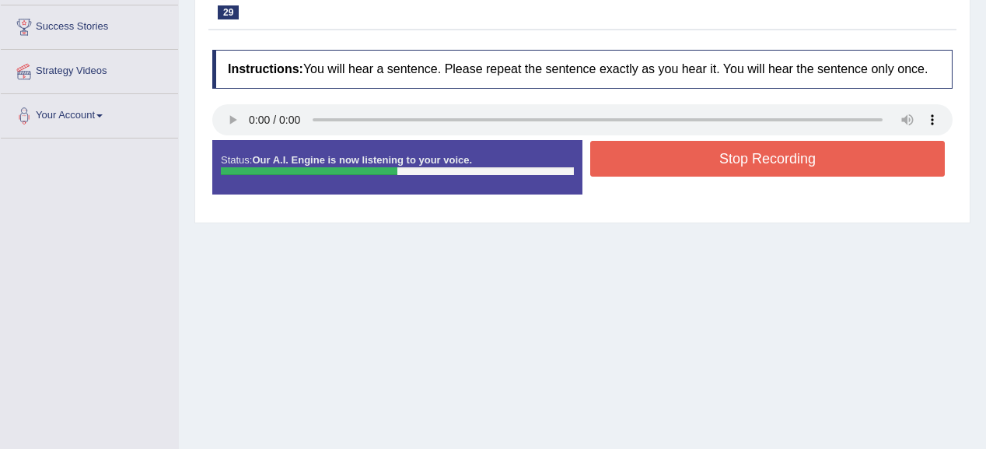
click at [749, 149] on button "Stop Recording" at bounding box center [767, 159] width 354 height 36
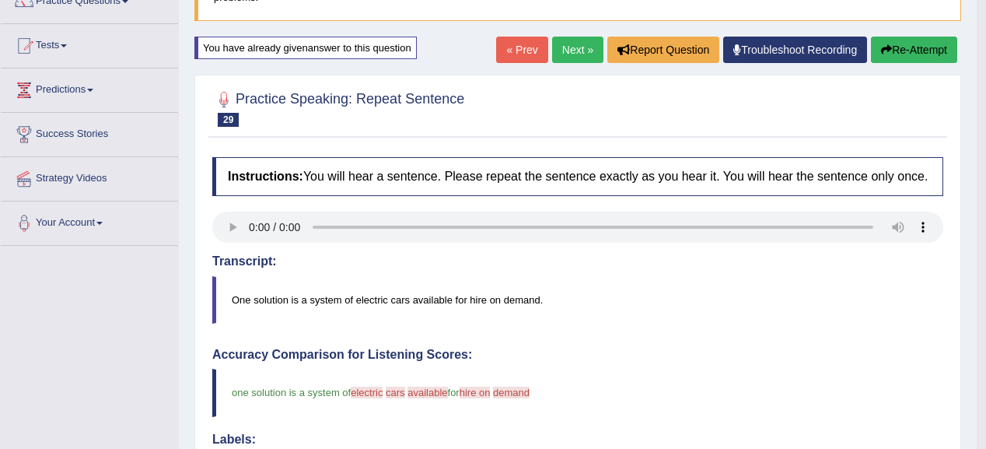
scroll to position [124, 0]
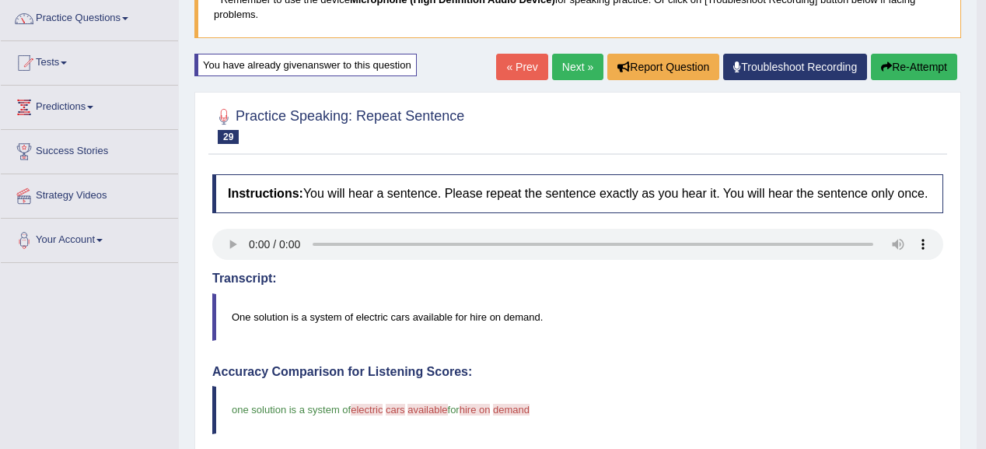
click at [887, 67] on icon "button" at bounding box center [886, 66] width 11 height 11
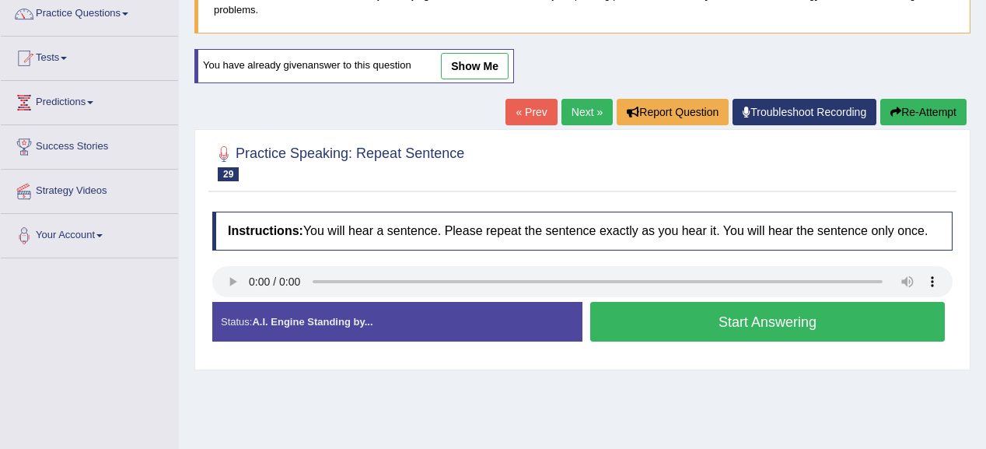
scroll to position [129, 0]
click at [653, 317] on button "Start Answering" at bounding box center [767, 322] width 354 height 40
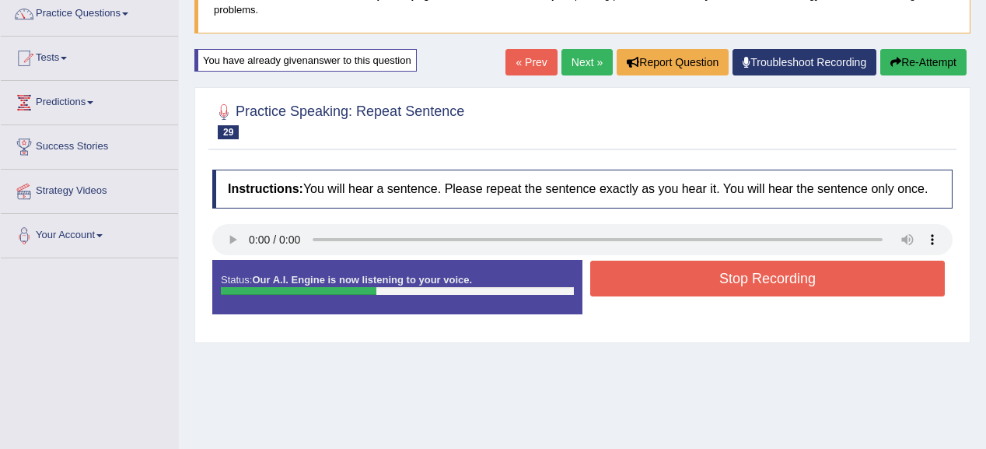
click at [662, 268] on button "Stop Recording" at bounding box center [767, 278] width 354 height 36
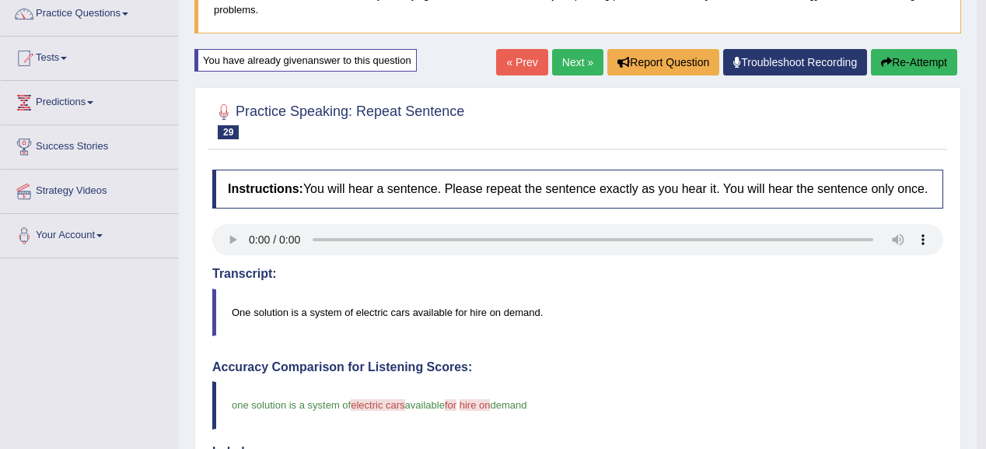
click at [889, 64] on button "Re-Attempt" at bounding box center [914, 62] width 86 height 26
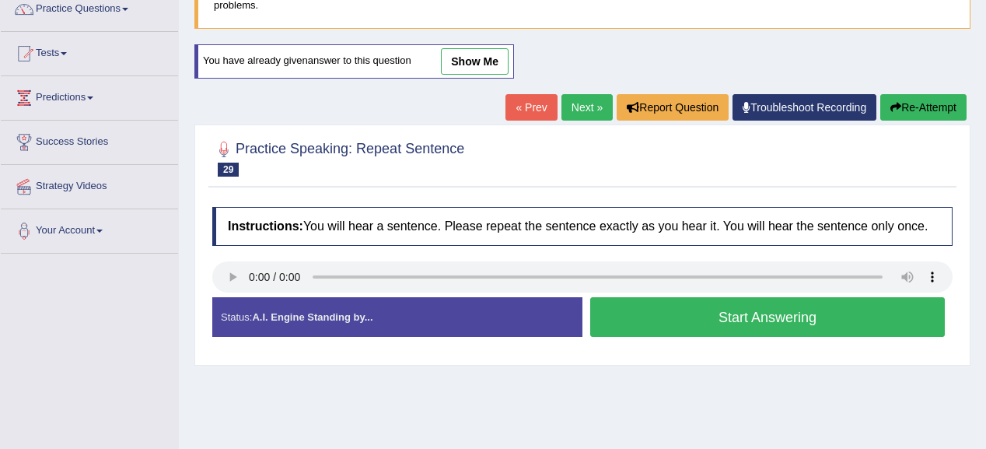
scroll to position [134, 0]
click at [744, 302] on button "Start Answering" at bounding box center [767, 317] width 354 height 40
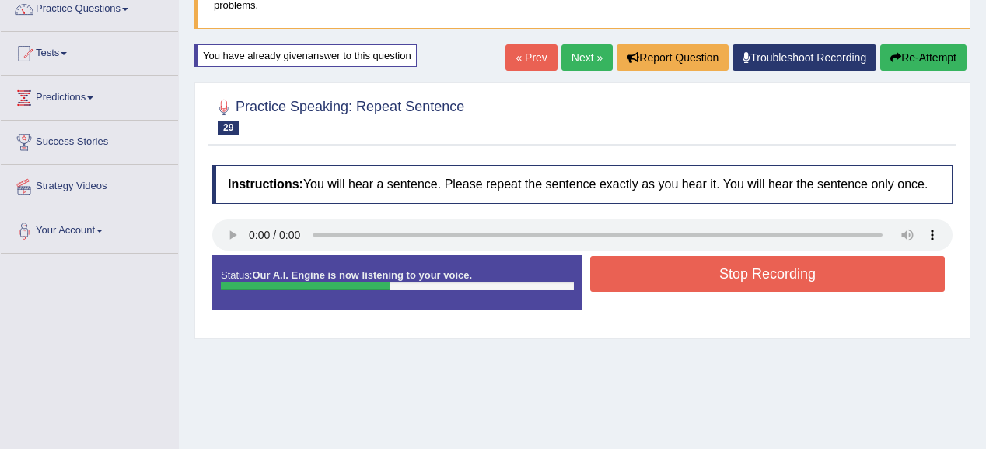
click at [742, 286] on button "Stop Recording" at bounding box center [767, 274] width 354 height 36
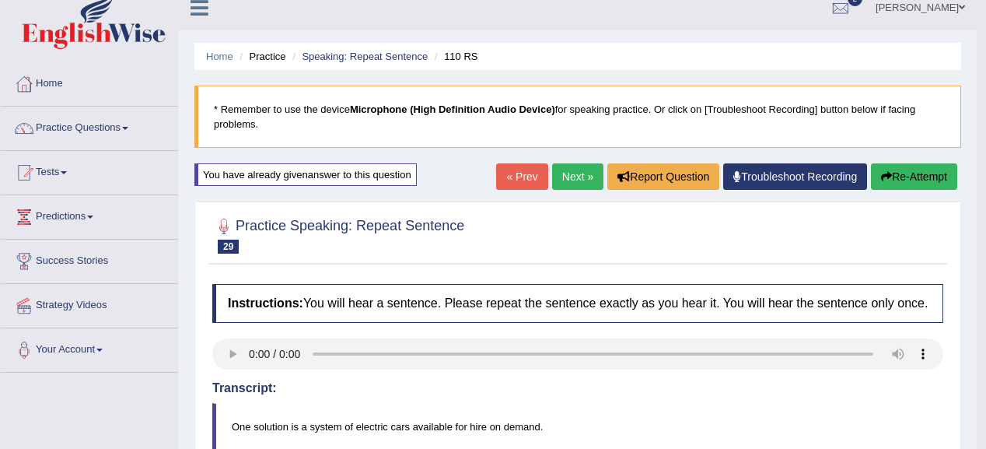
scroll to position [0, 0]
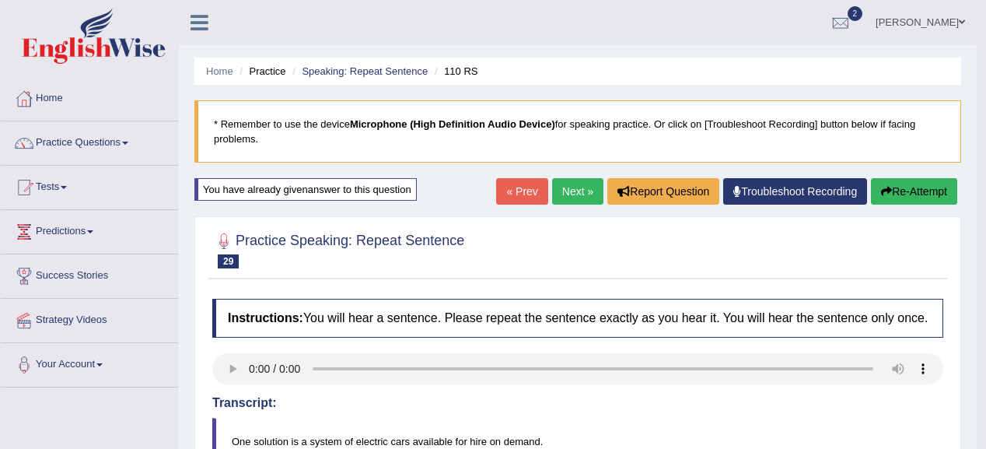
click at [585, 184] on link "Next »" at bounding box center [577, 191] width 51 height 26
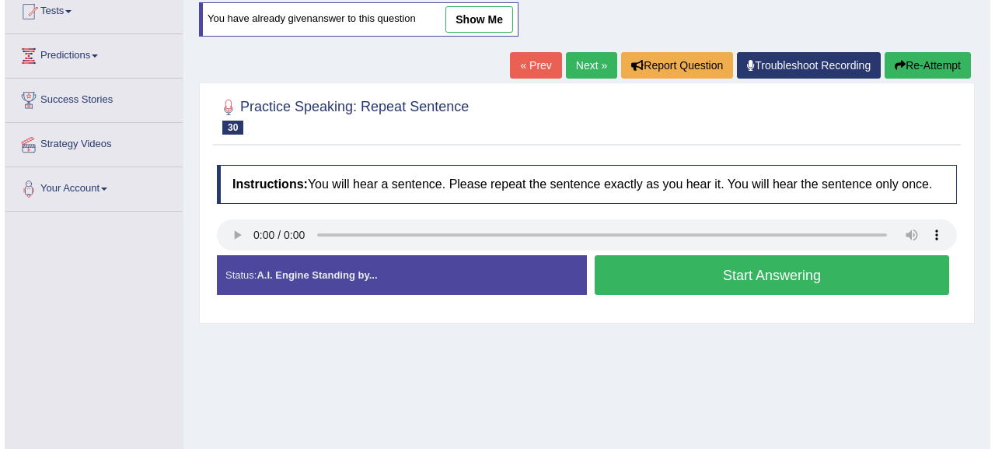
scroll to position [187, 0]
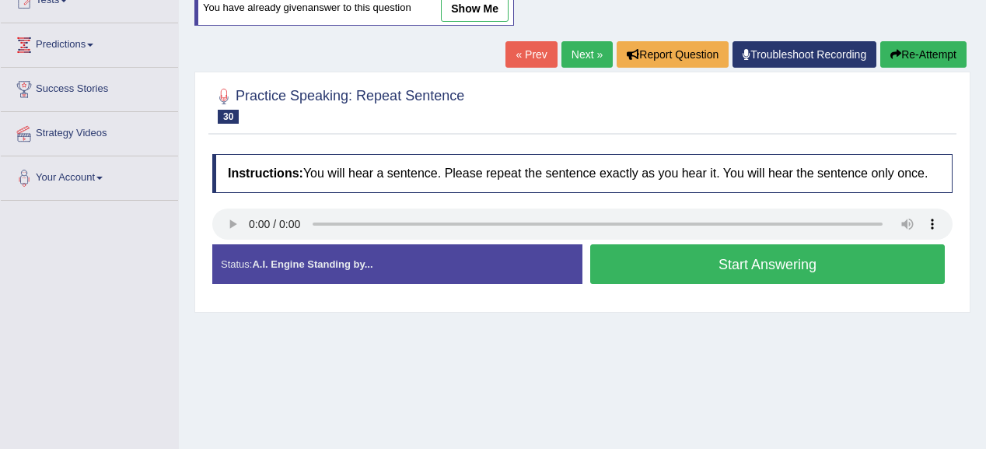
click at [745, 252] on button "Start Answering" at bounding box center [767, 264] width 354 height 40
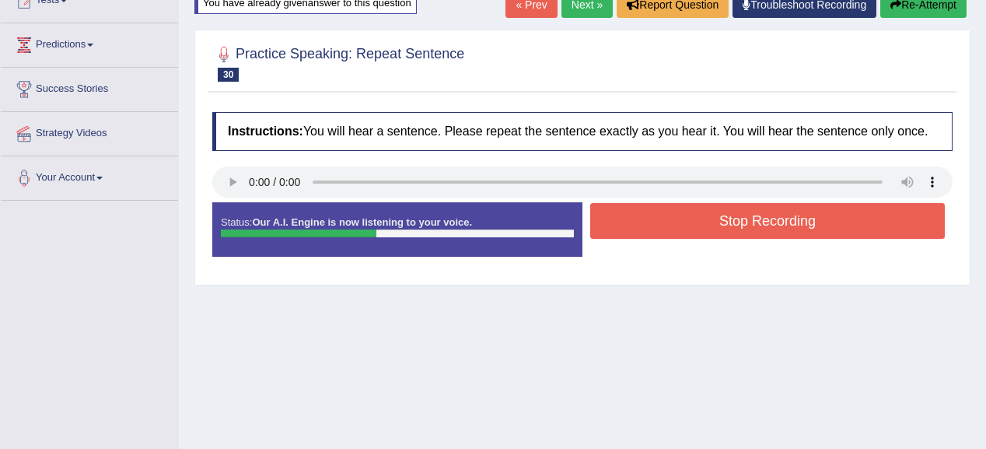
click at [746, 229] on button "Stop Recording" at bounding box center [767, 221] width 354 height 36
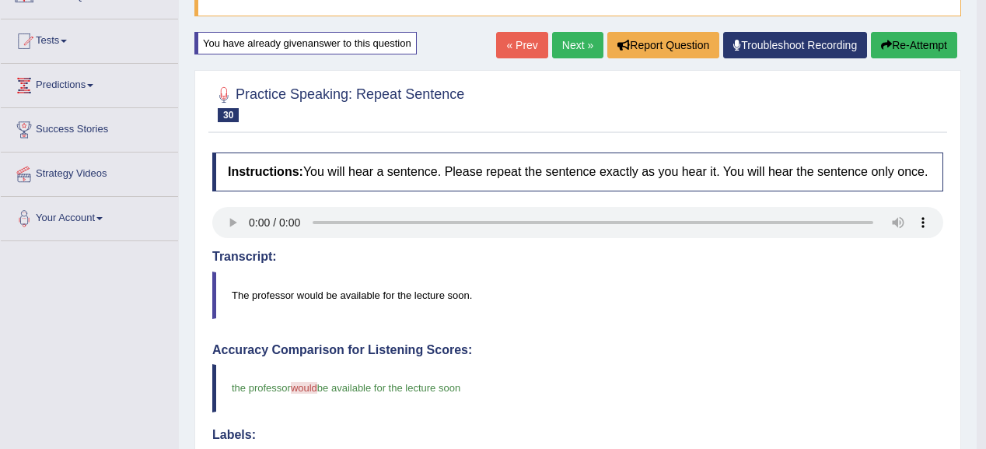
scroll to position [0, 0]
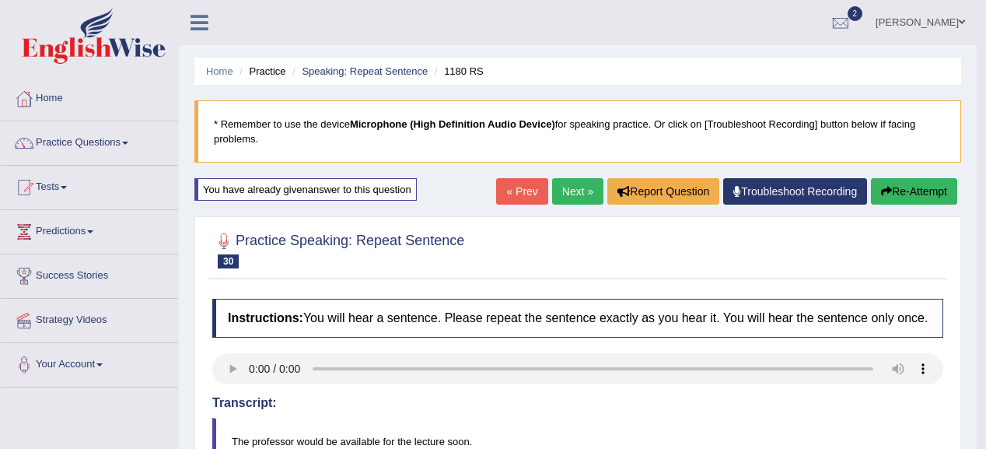
click at [584, 178] on link "Next »" at bounding box center [577, 191] width 51 height 26
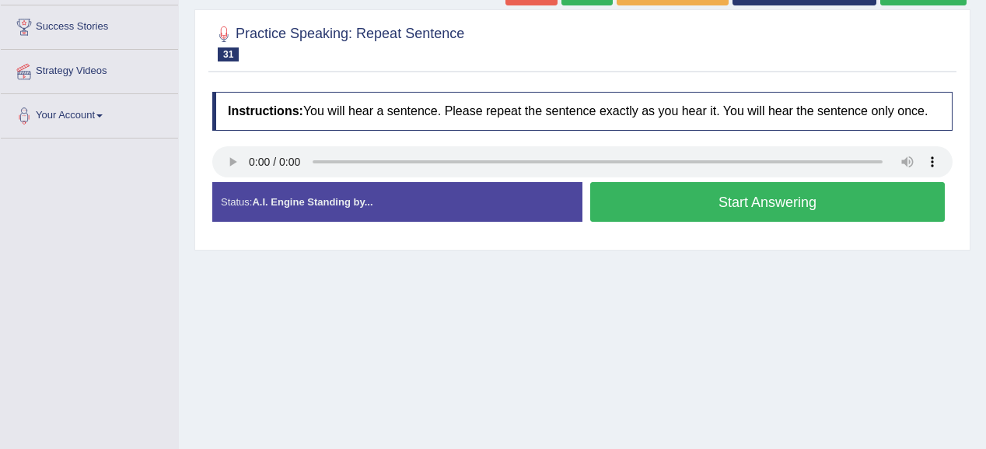
click at [724, 206] on button "Start Answering" at bounding box center [767, 202] width 354 height 40
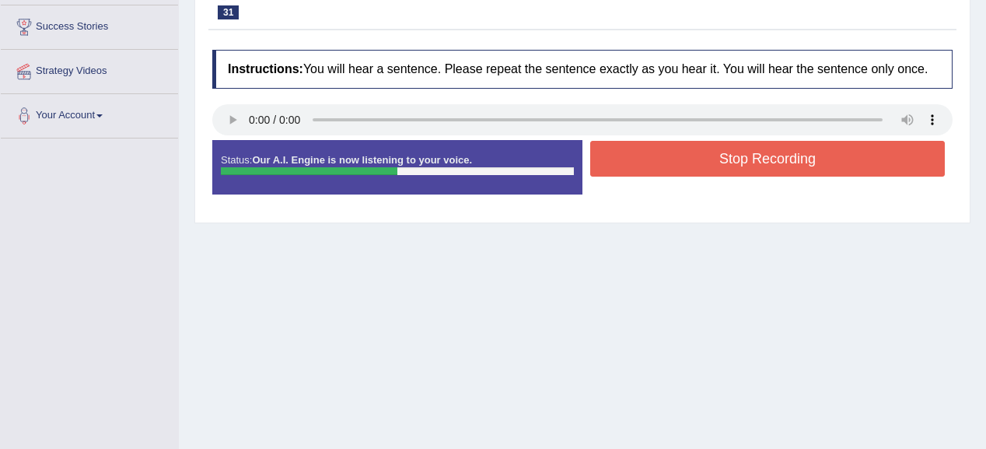
click at [679, 149] on button "Stop Recording" at bounding box center [767, 159] width 354 height 36
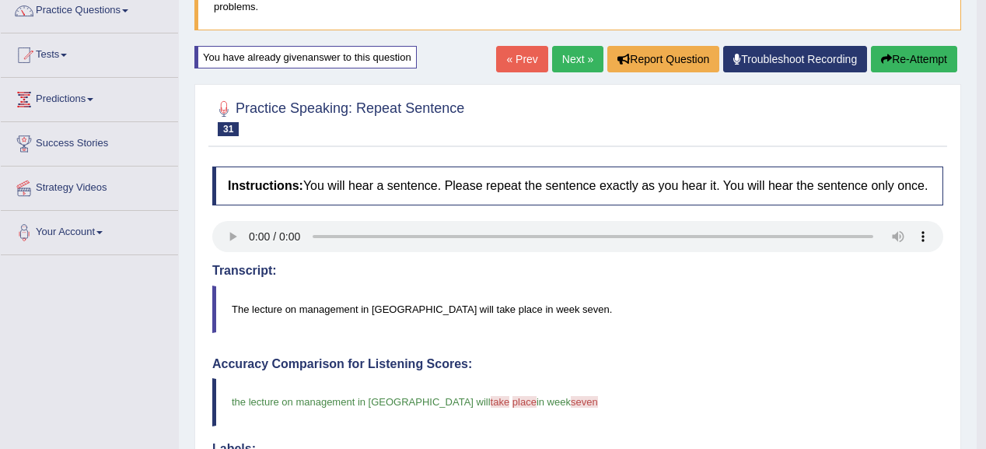
scroll to position [124, 0]
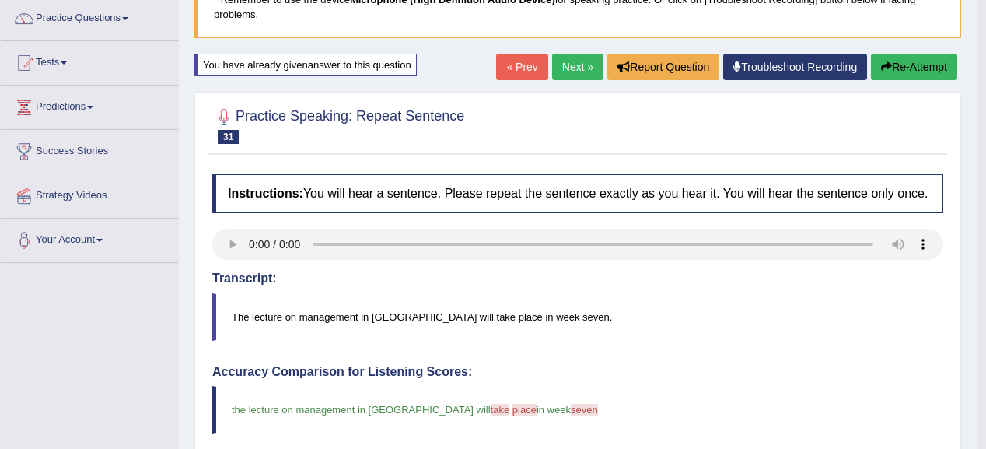
click at [575, 75] on link "Next »" at bounding box center [577, 67] width 51 height 26
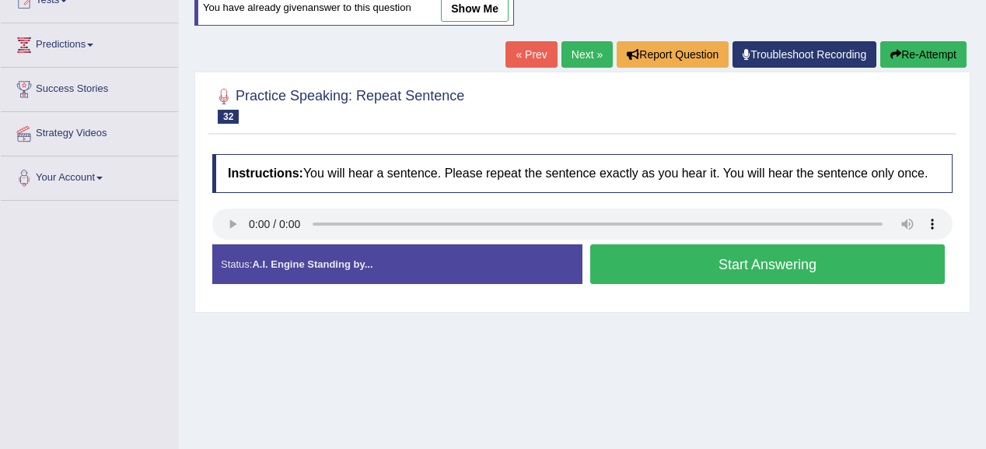
click at [648, 250] on button "Start Answering" at bounding box center [767, 264] width 354 height 40
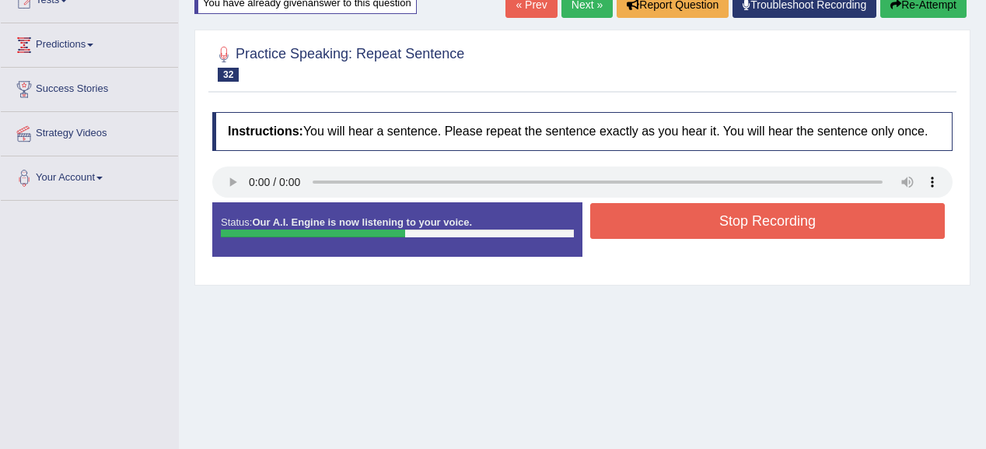
click at [761, 227] on button "Stop Recording" at bounding box center [767, 221] width 354 height 36
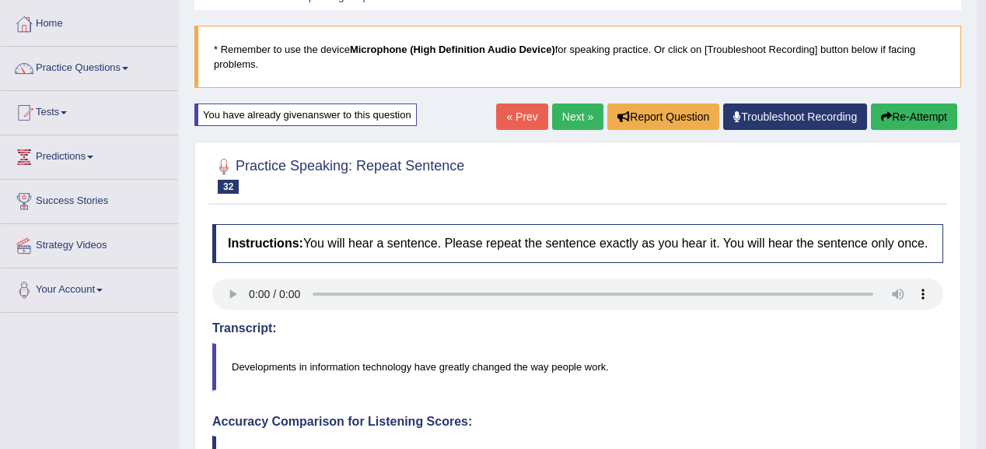
scroll to position [62, 0]
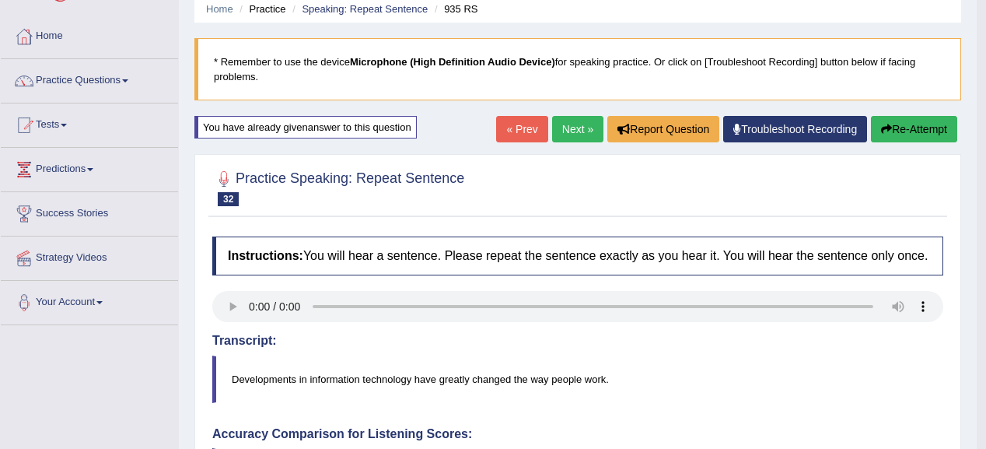
click at [908, 132] on button "Re-Attempt" at bounding box center [914, 129] width 86 height 26
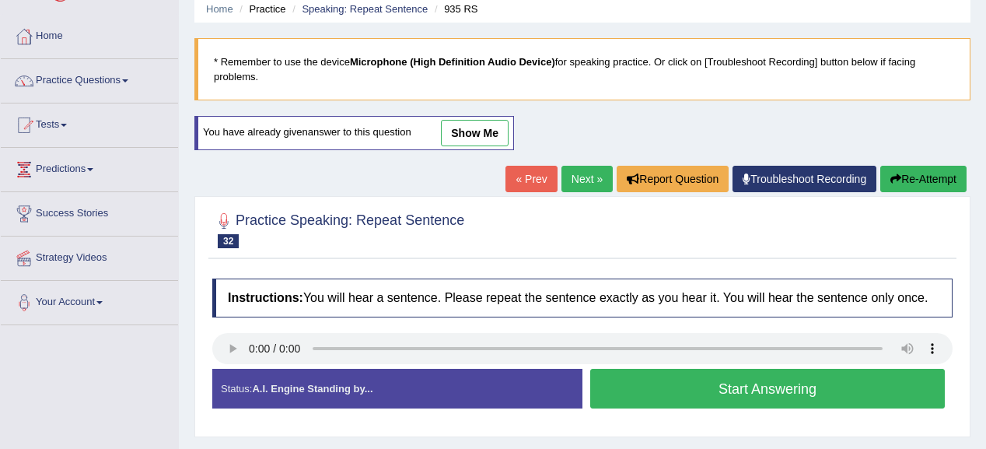
scroll to position [62, 0]
click at [786, 378] on button "Start Answering" at bounding box center [767, 388] width 354 height 40
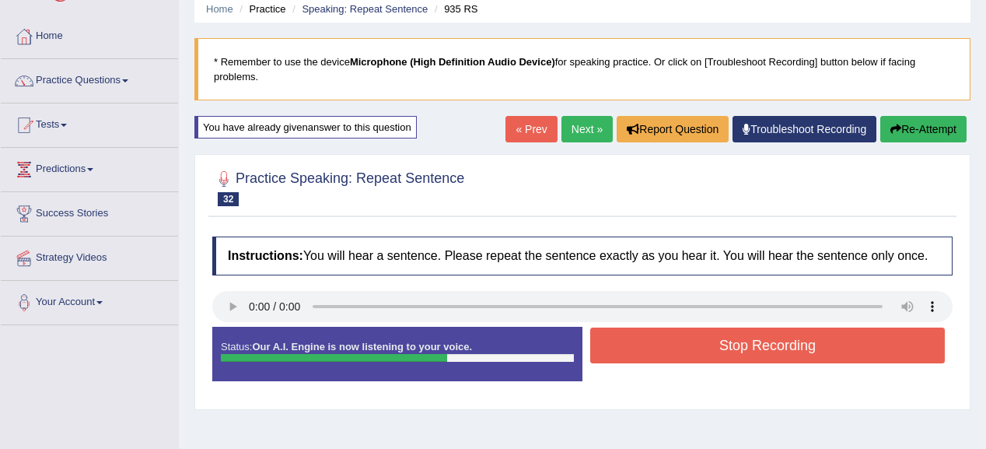
click at [791, 348] on button "Stop Recording" at bounding box center [767, 345] width 354 height 36
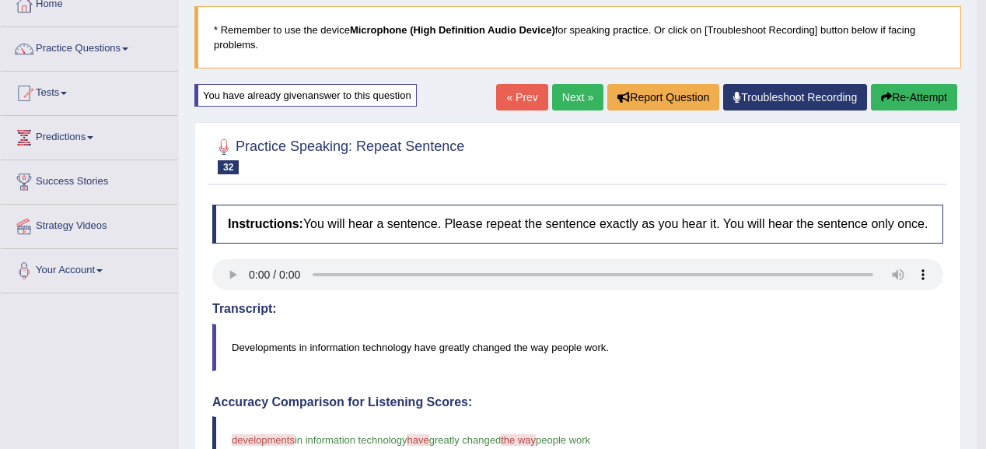
scroll to position [0, 0]
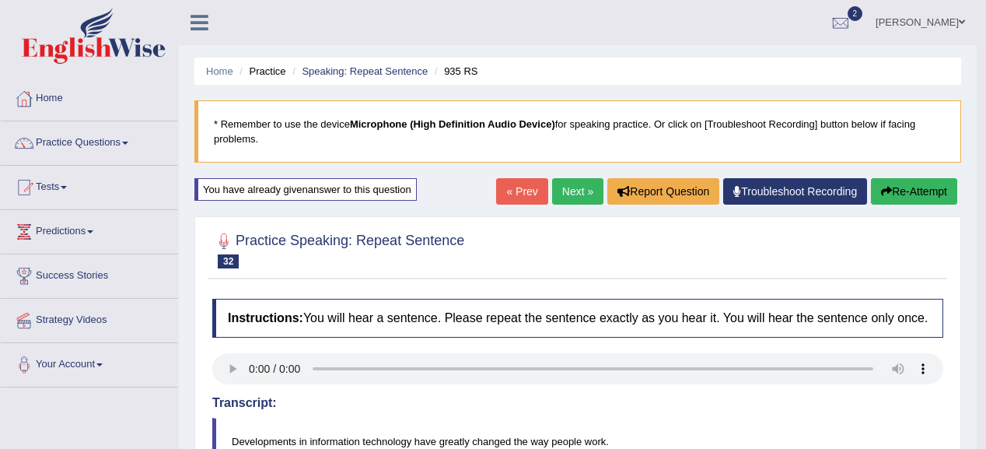
click at [877, 197] on button "Re-Attempt" at bounding box center [914, 191] width 86 height 26
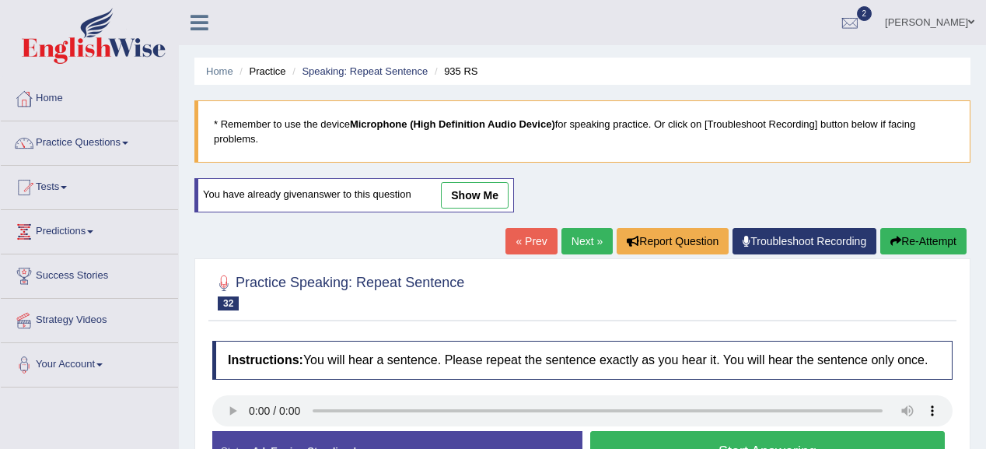
click at [760, 442] on button "Start Answering" at bounding box center [767, 451] width 354 height 40
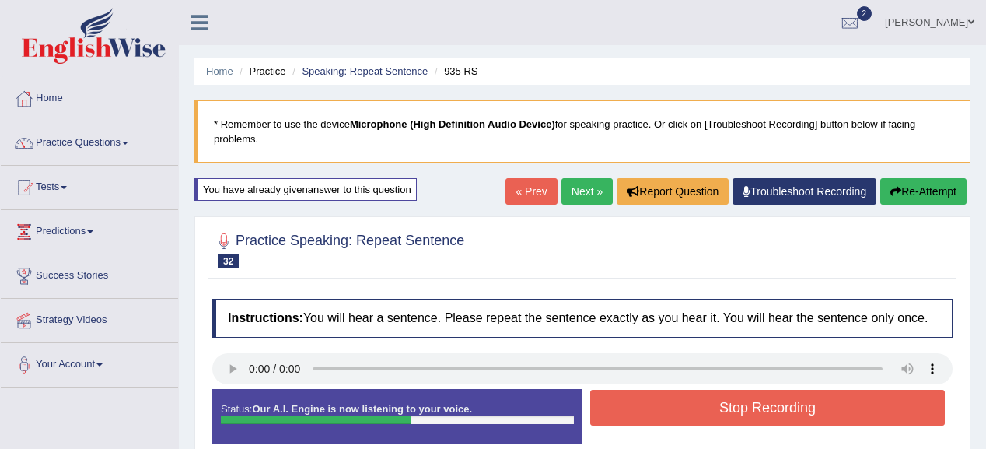
click at [690, 391] on button "Stop Recording" at bounding box center [767, 407] width 354 height 36
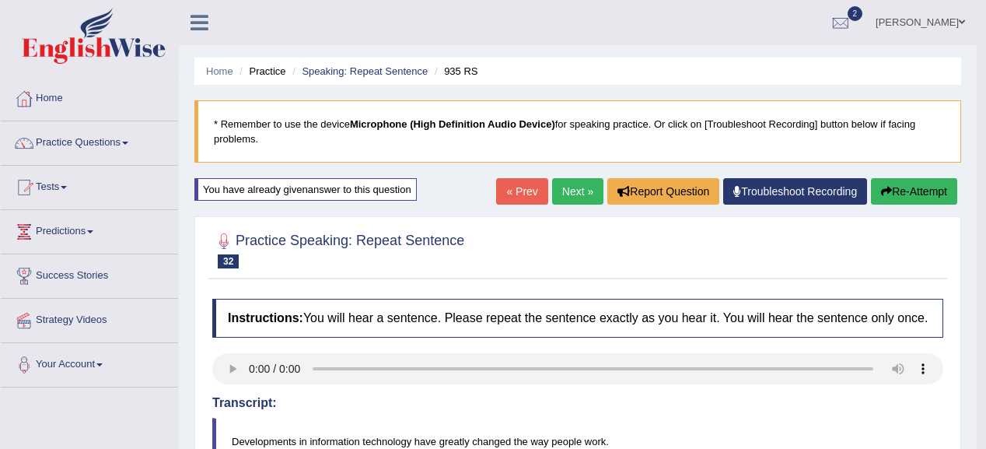
click at [918, 190] on button "Re-Attempt" at bounding box center [914, 191] width 86 height 26
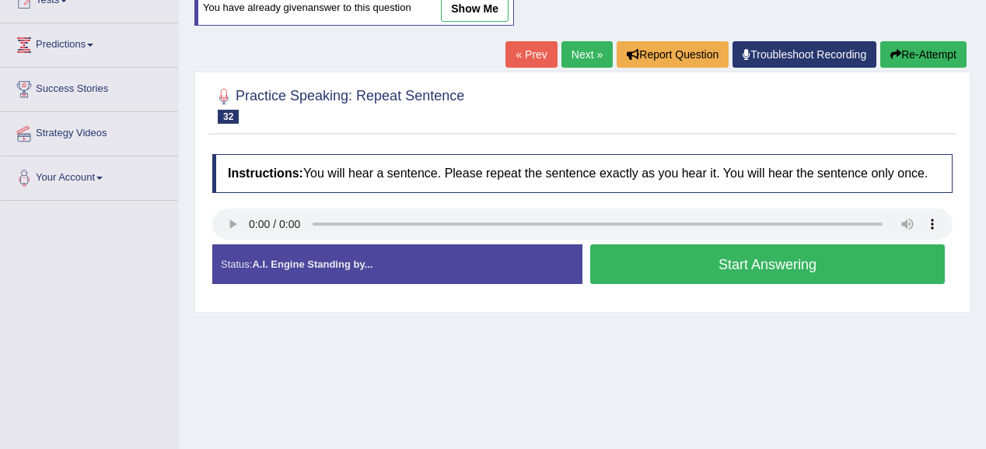
click at [704, 246] on button "Start Answering" at bounding box center [767, 264] width 354 height 40
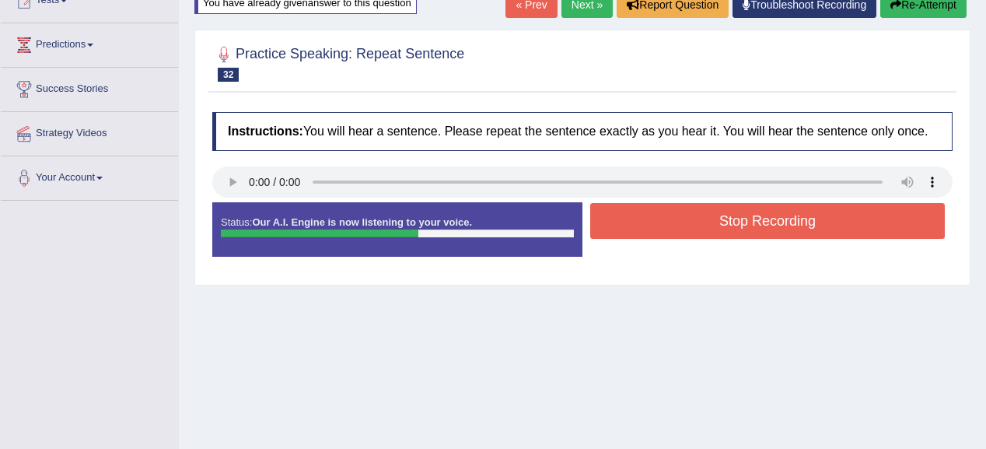
click at [642, 220] on button "Stop Recording" at bounding box center [767, 221] width 354 height 36
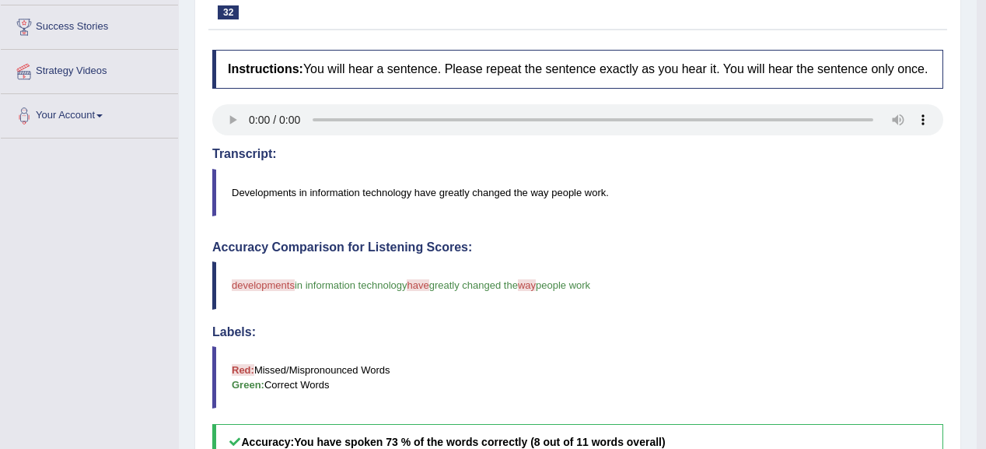
scroll to position [187, 0]
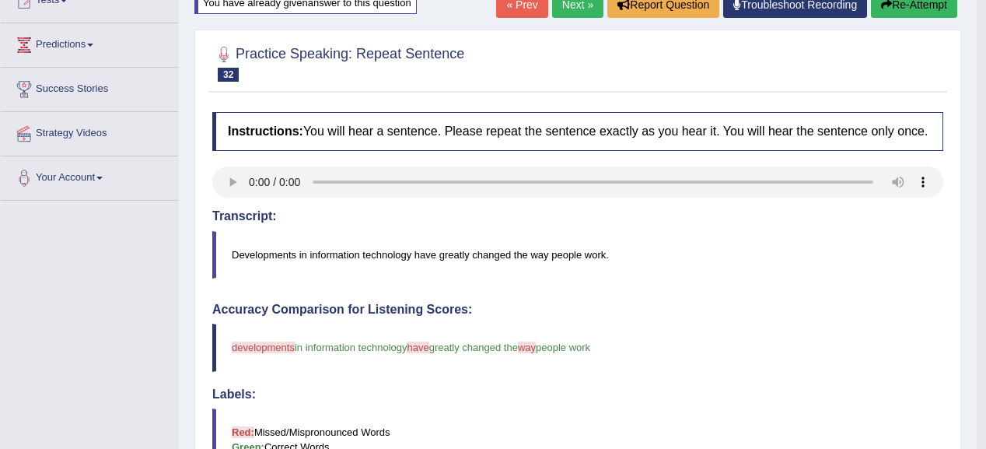
click at [892, 9] on button "Re-Attempt" at bounding box center [914, 4] width 86 height 26
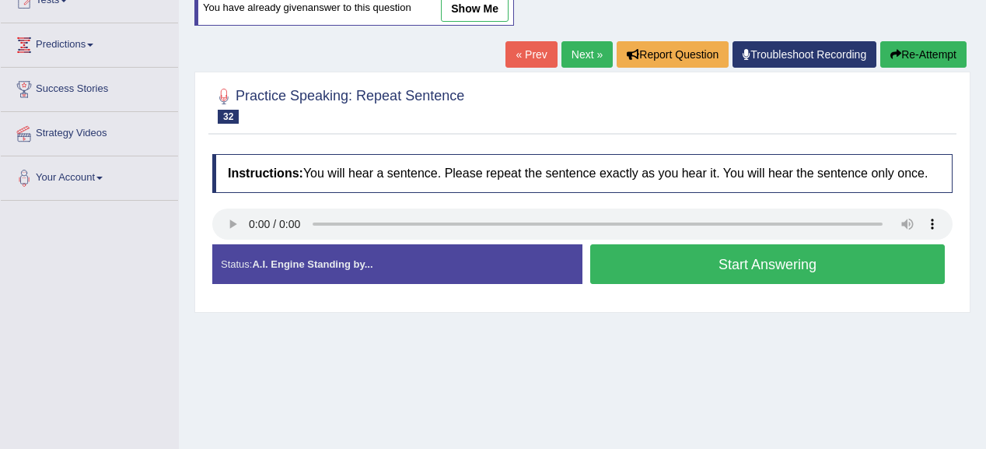
scroll to position [187, 0]
click at [636, 251] on button "Start Answering" at bounding box center [767, 264] width 354 height 40
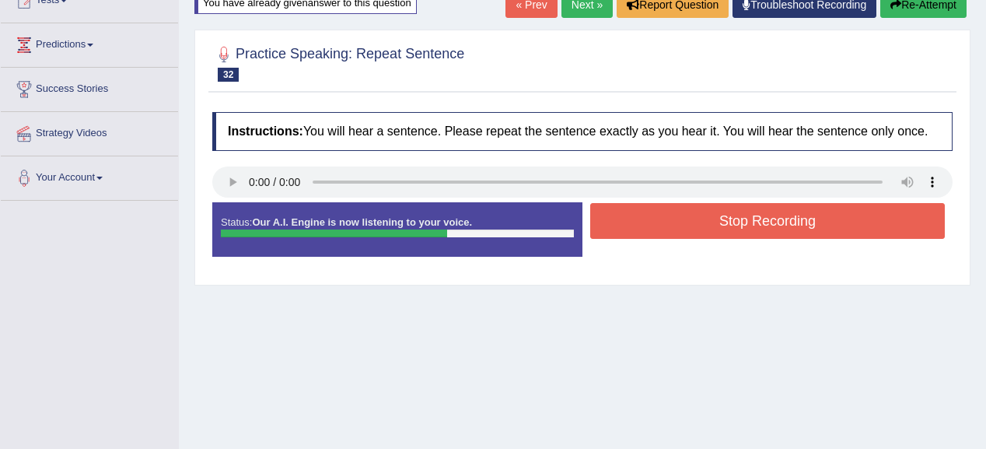
click at [767, 215] on button "Stop Recording" at bounding box center [767, 221] width 354 height 36
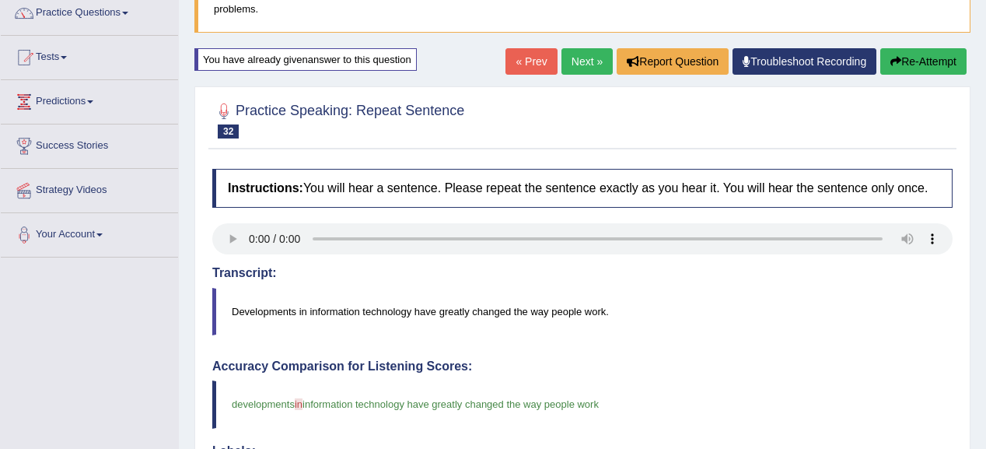
scroll to position [124, 0]
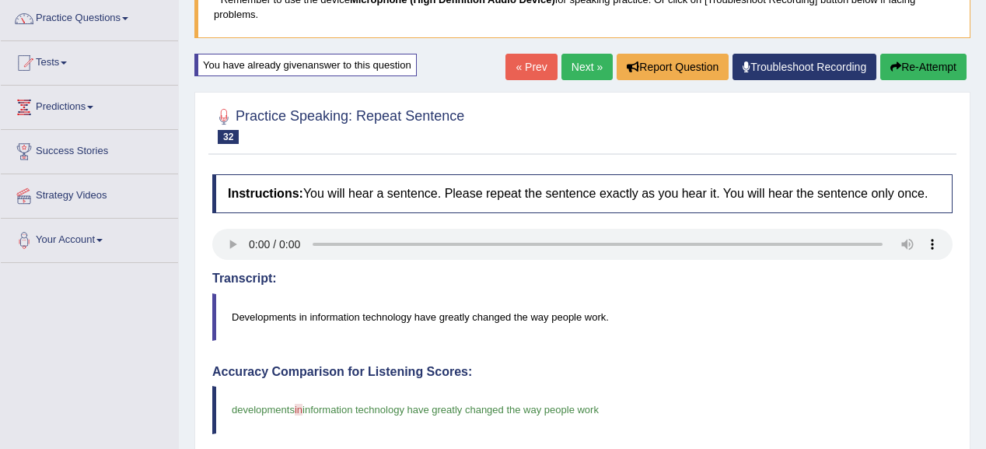
click at [947, 61] on button "Re-Attempt" at bounding box center [923, 67] width 86 height 26
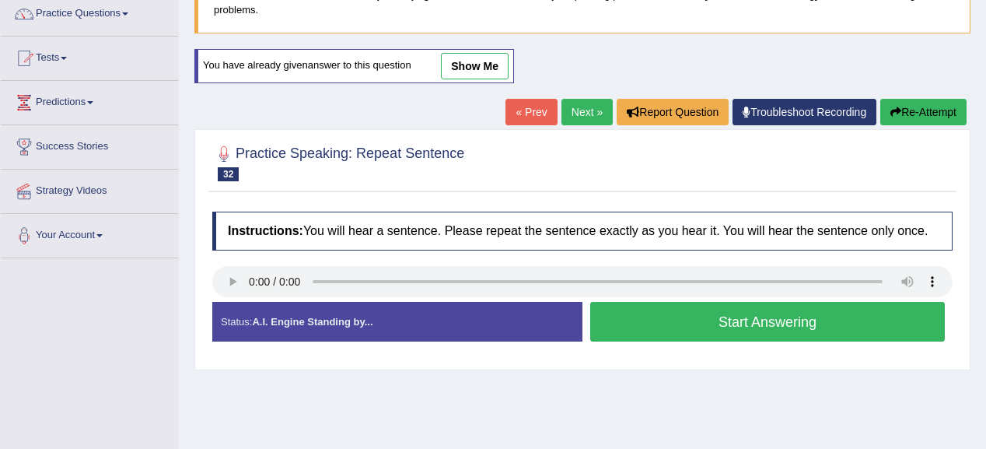
click at [663, 327] on button "Start Answering" at bounding box center [767, 322] width 354 height 40
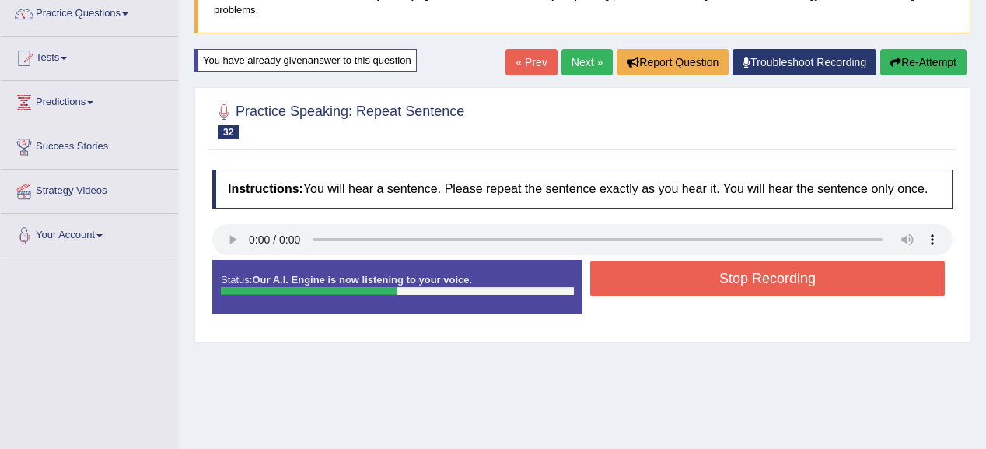
click at [709, 273] on button "Stop Recording" at bounding box center [767, 278] width 354 height 36
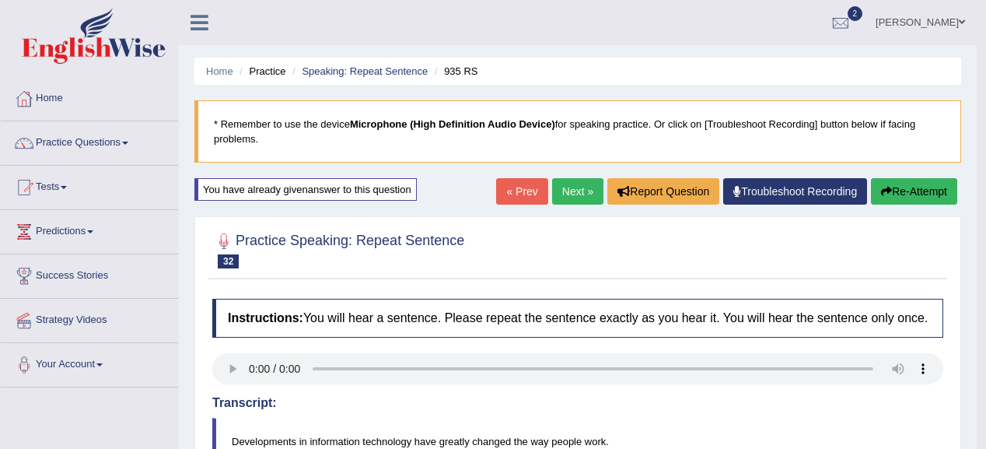
click at [572, 182] on link "Next »" at bounding box center [577, 191] width 51 height 26
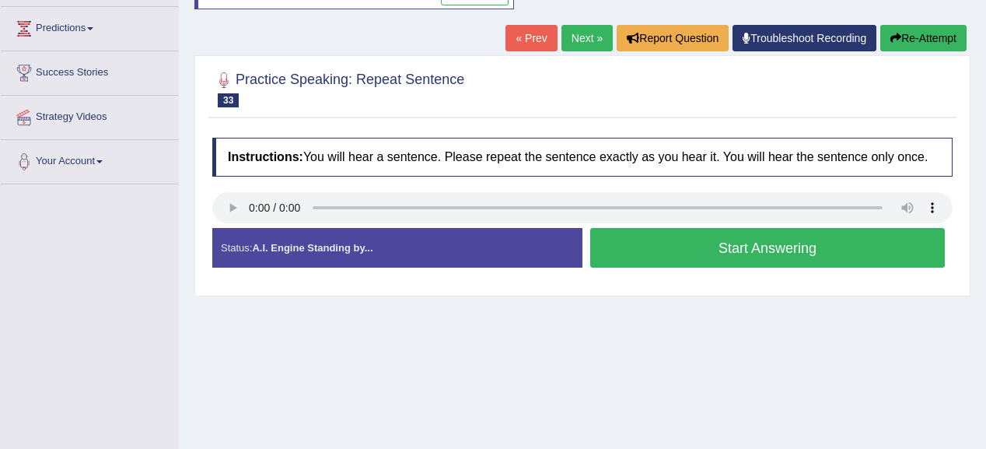
scroll to position [181, 0]
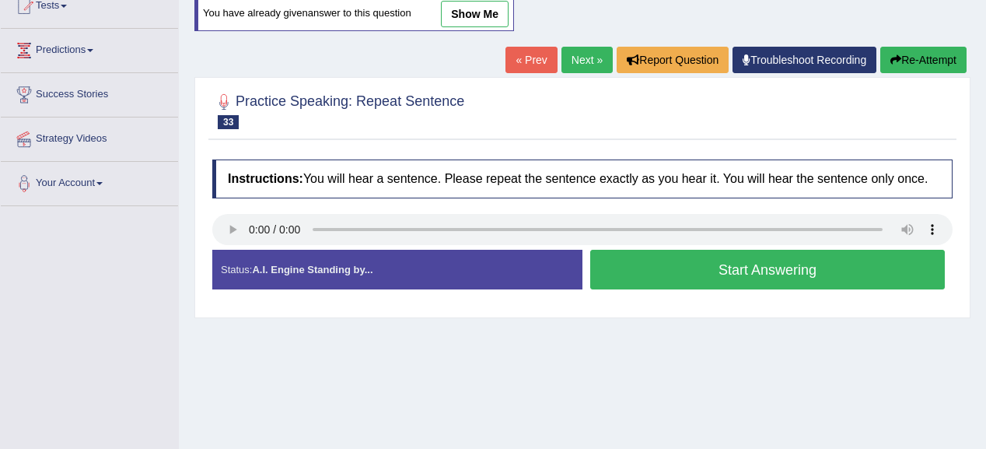
click at [686, 277] on button "Start Answering" at bounding box center [767, 270] width 354 height 40
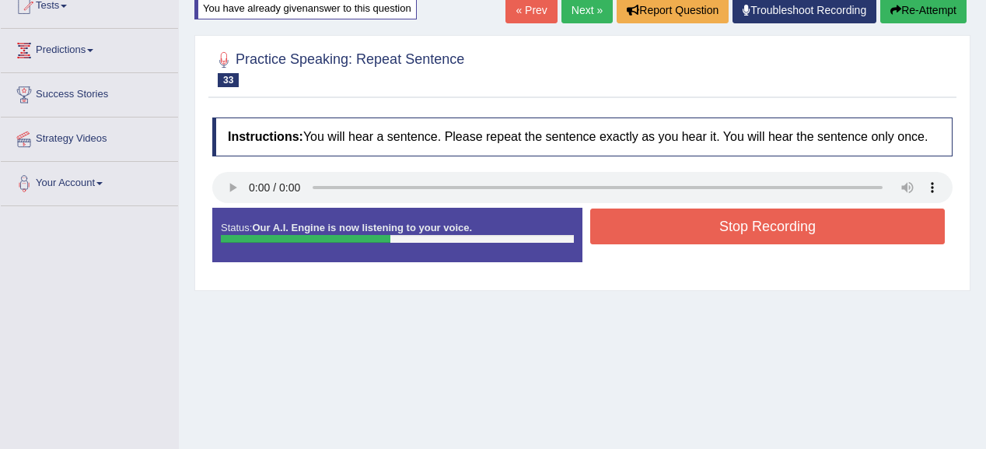
click at [752, 224] on button "Stop Recording" at bounding box center [767, 226] width 354 height 36
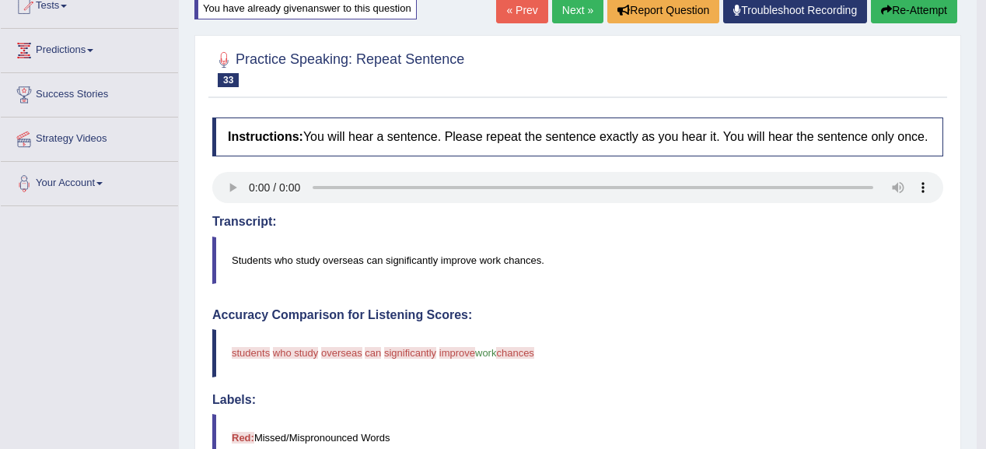
click at [896, 7] on button "Re-Attempt" at bounding box center [914, 10] width 86 height 26
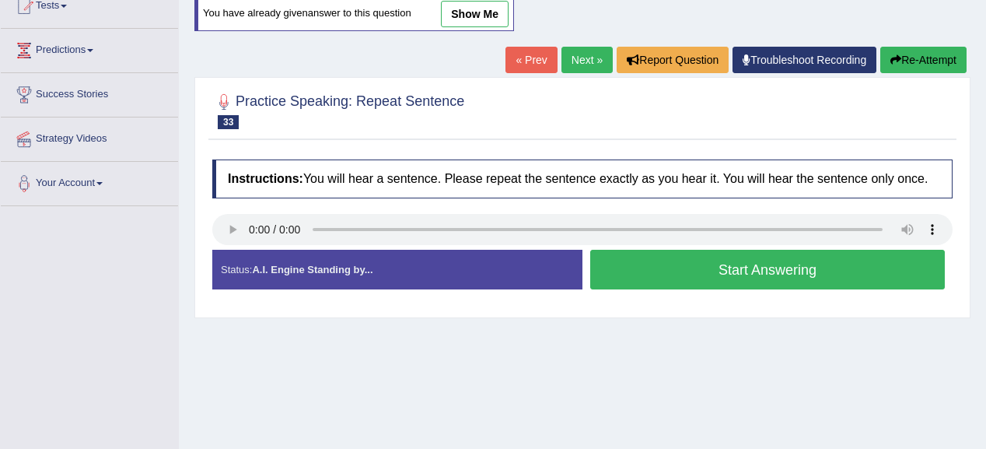
click at [709, 275] on button "Start Answering" at bounding box center [767, 270] width 354 height 40
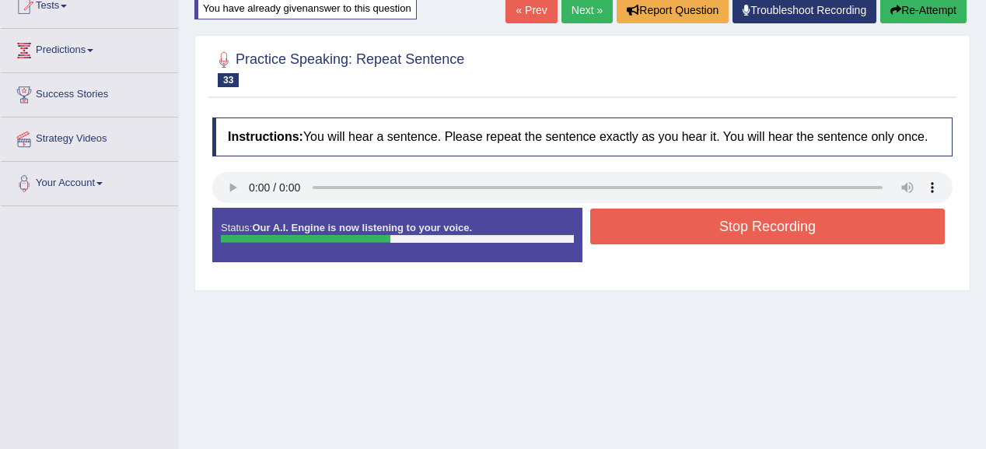
click at [633, 241] on button "Stop Recording" at bounding box center [767, 226] width 354 height 36
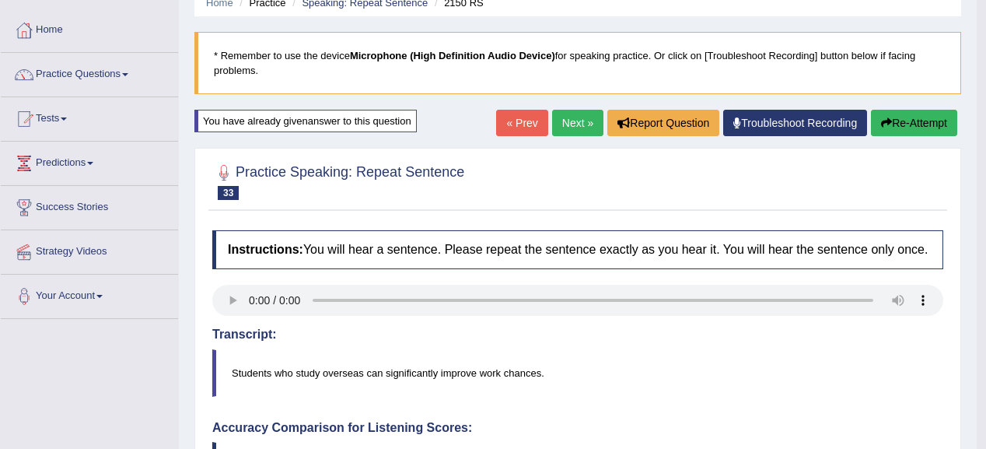
scroll to position [57, 0]
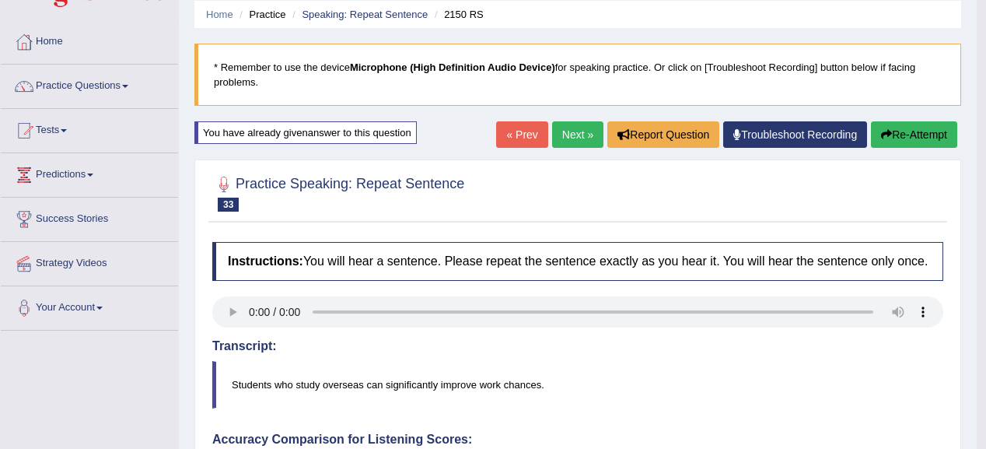
click at [915, 146] on button "Re-Attempt" at bounding box center [914, 134] width 86 height 26
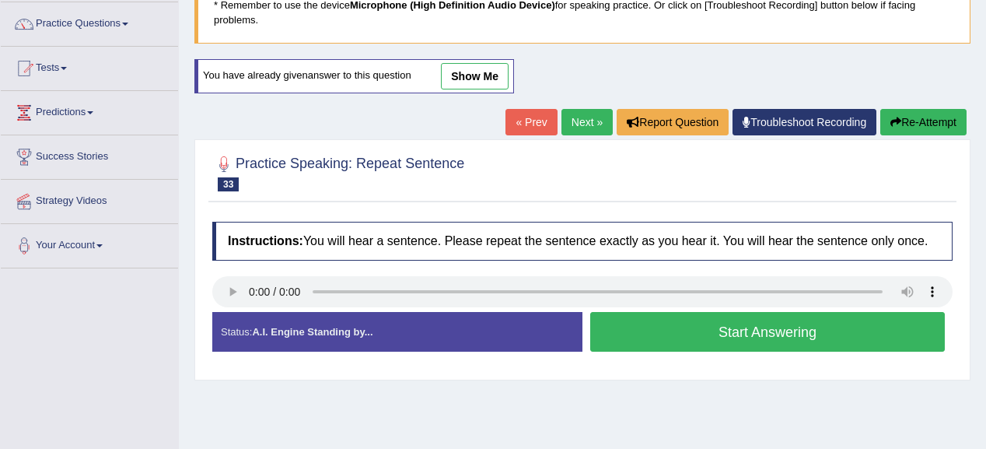
scroll to position [119, 0]
click at [729, 335] on button "Start Answering" at bounding box center [767, 332] width 354 height 40
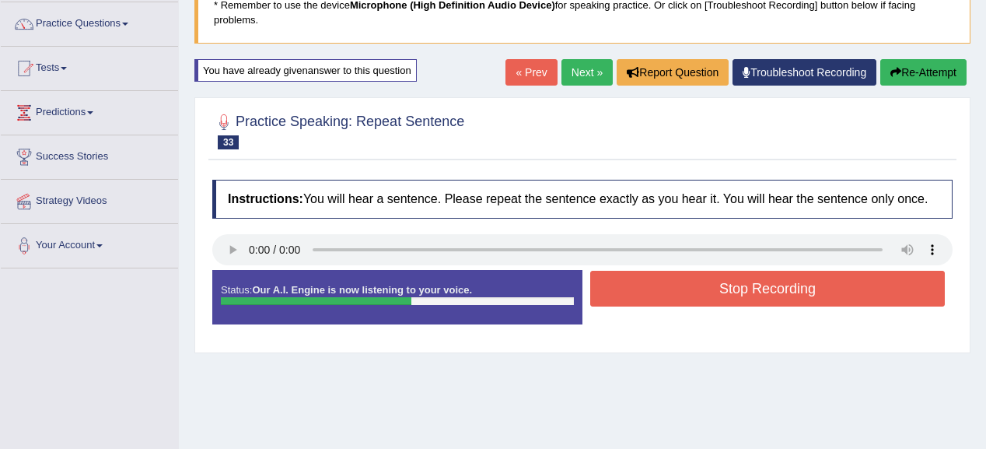
click at [720, 291] on button "Stop Recording" at bounding box center [767, 289] width 354 height 36
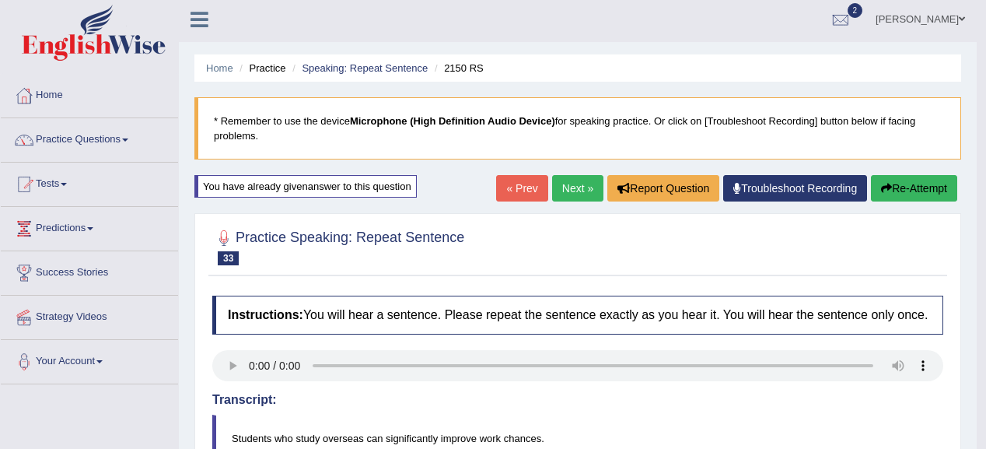
scroll to position [0, 0]
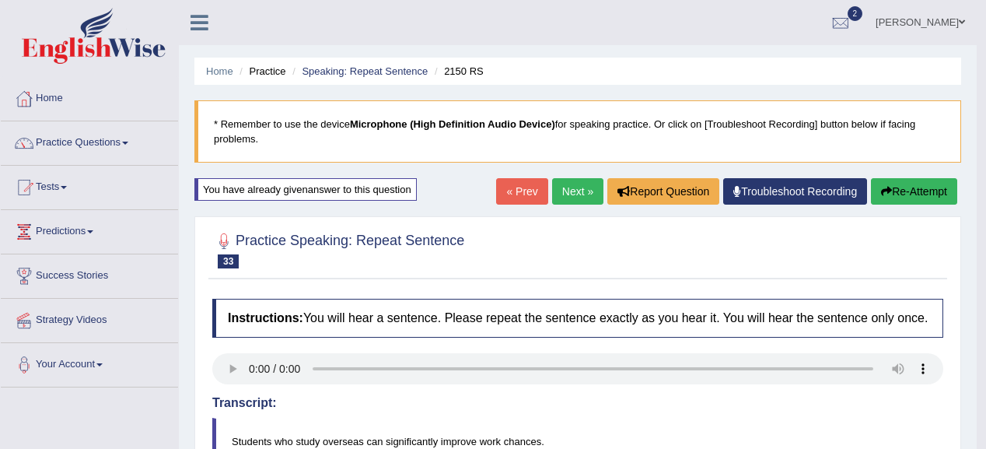
click at [889, 187] on button "Re-Attempt" at bounding box center [914, 191] width 86 height 26
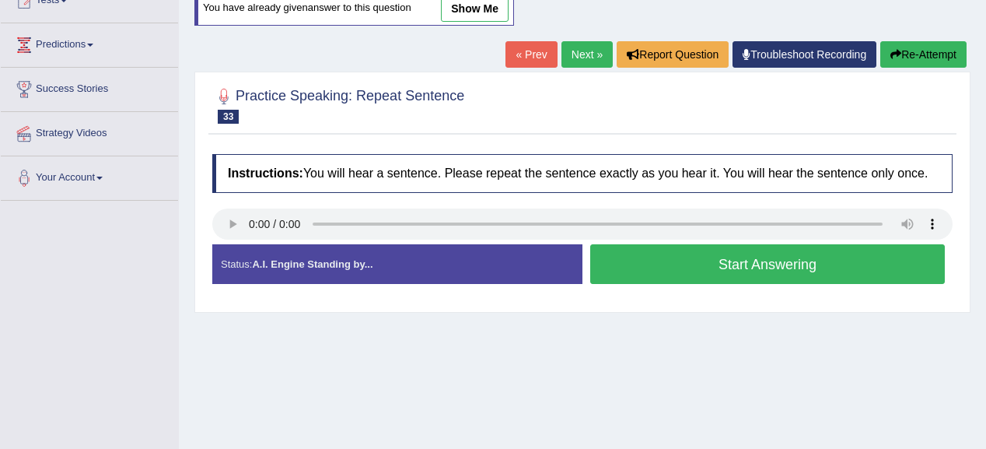
click at [721, 264] on button "Start Answering" at bounding box center [767, 264] width 354 height 40
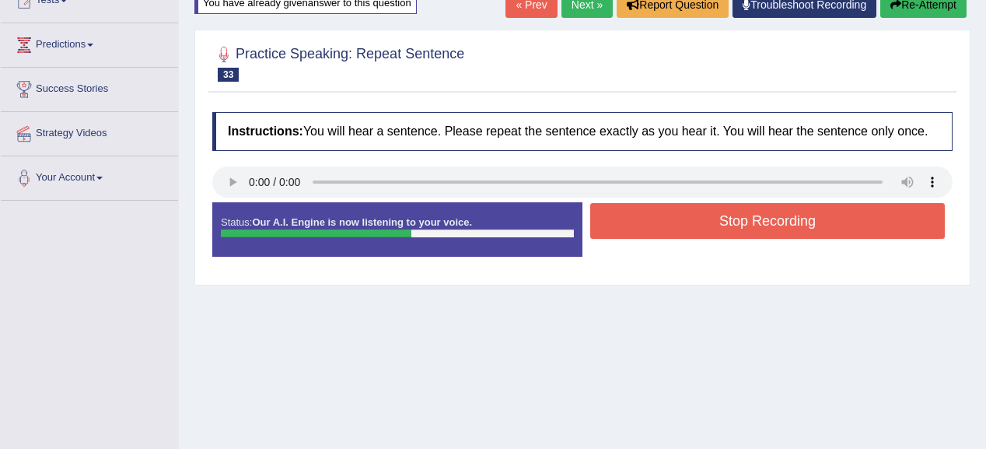
click at [687, 206] on button "Stop Recording" at bounding box center [767, 221] width 354 height 36
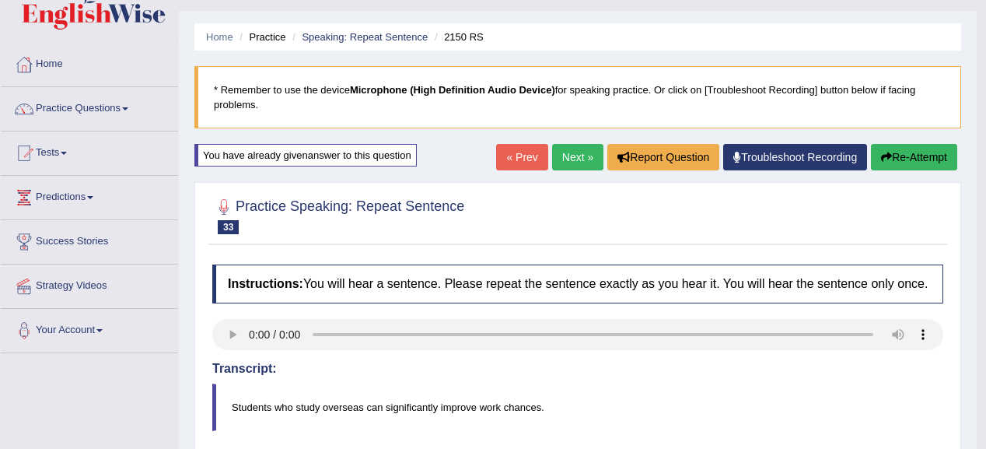
scroll to position [33, 0]
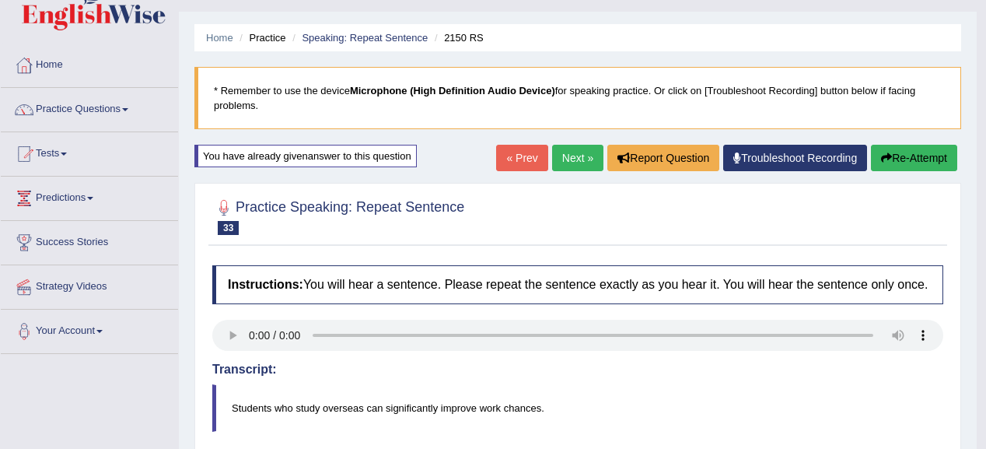
click at [913, 155] on button "Re-Attempt" at bounding box center [914, 158] width 86 height 26
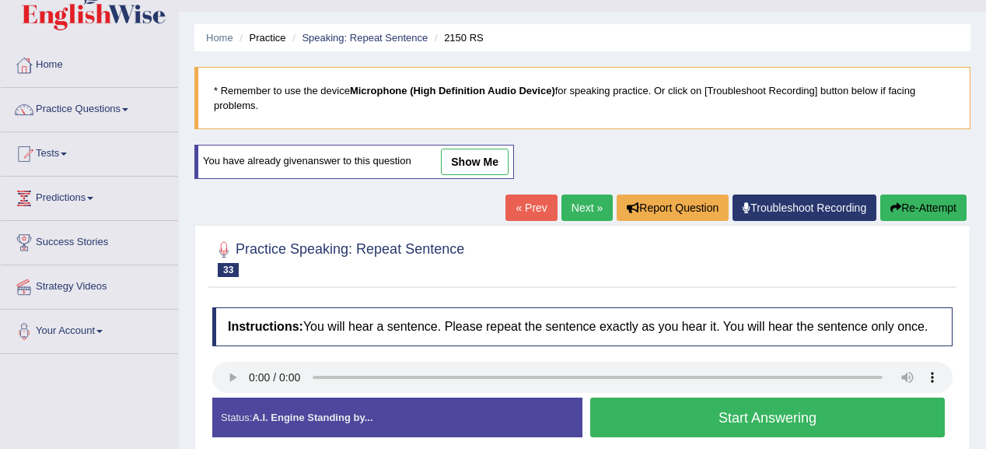
scroll to position [33, 0]
drag, startPoint x: 648, startPoint y: 409, endPoint x: 857, endPoint y: 280, distance: 245.1
click at [654, 409] on button "Start Answering" at bounding box center [767, 417] width 354 height 40
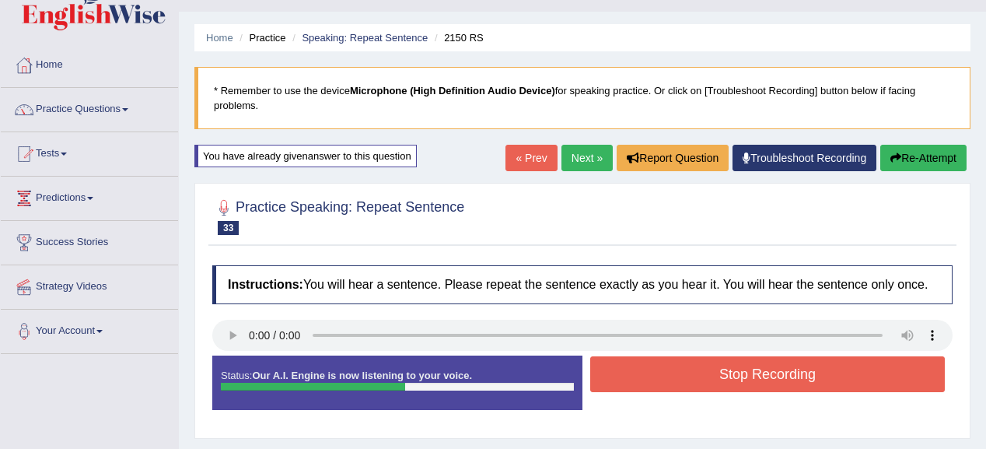
click at [715, 358] on button "Stop Recording" at bounding box center [767, 374] width 354 height 36
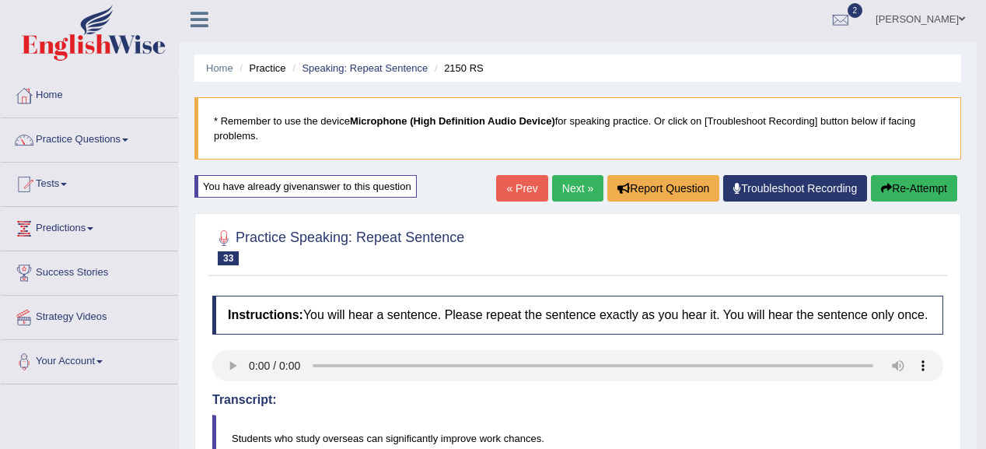
scroll to position [0, 0]
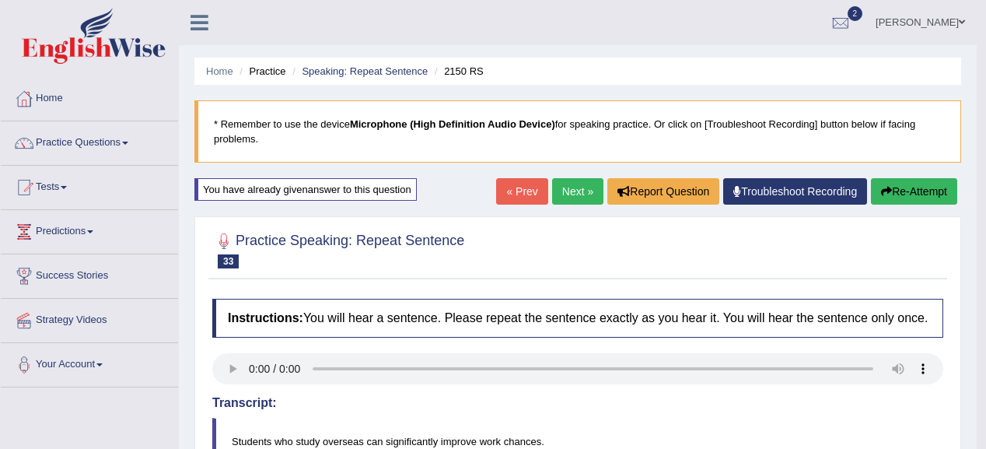
click at [918, 182] on button "Re-Attempt" at bounding box center [914, 191] width 86 height 26
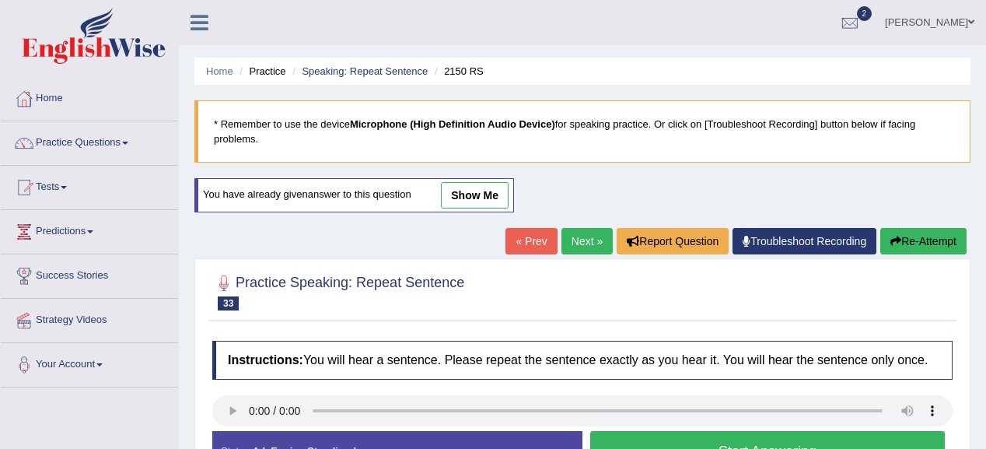
click at [641, 439] on button "Start Answering" at bounding box center [767, 451] width 354 height 40
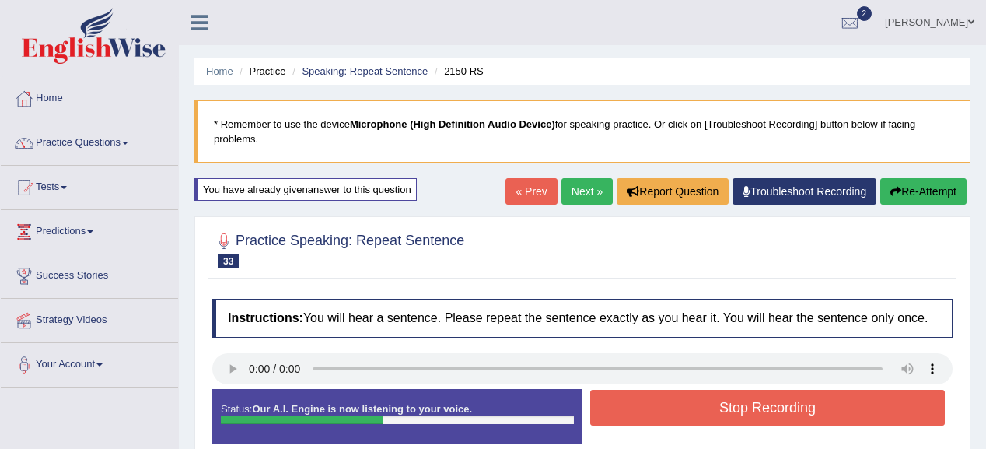
click at [676, 395] on button "Stop Recording" at bounding box center [767, 407] width 354 height 36
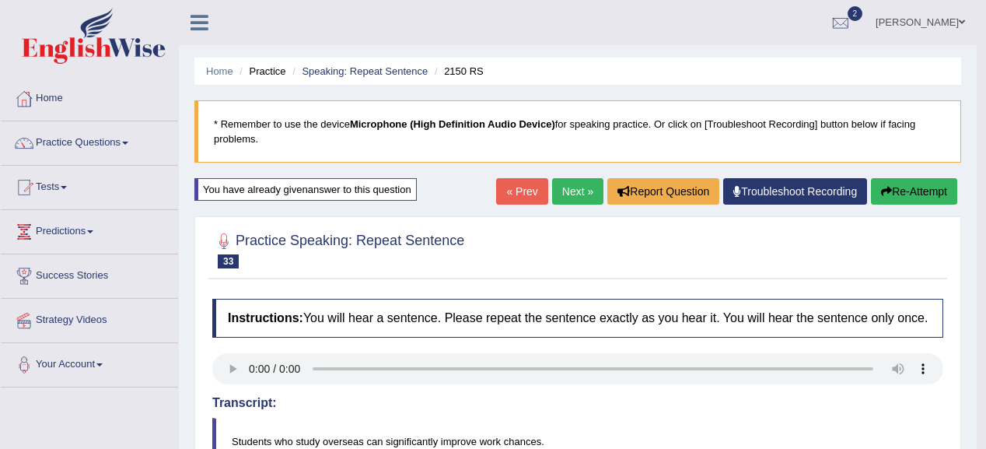
click at [881, 191] on icon "button" at bounding box center [886, 191] width 11 height 11
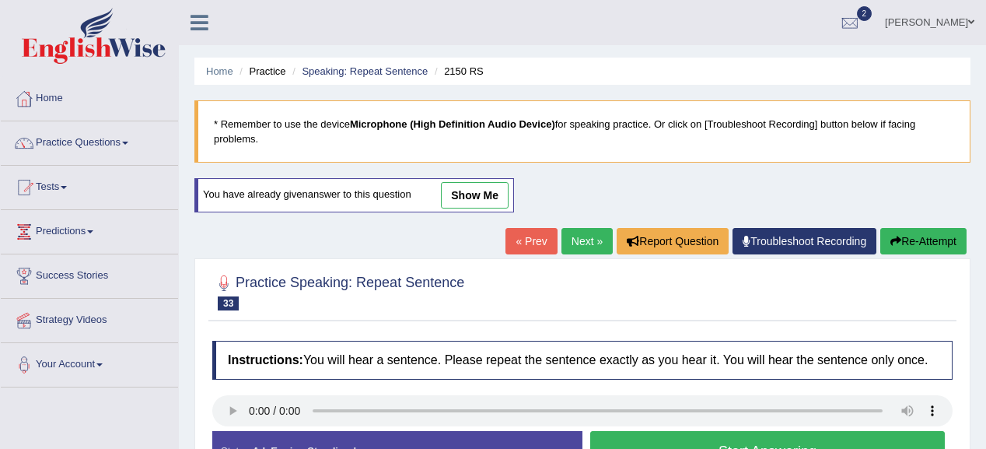
click at [759, 433] on button "Start Answering" at bounding box center [767, 451] width 354 height 40
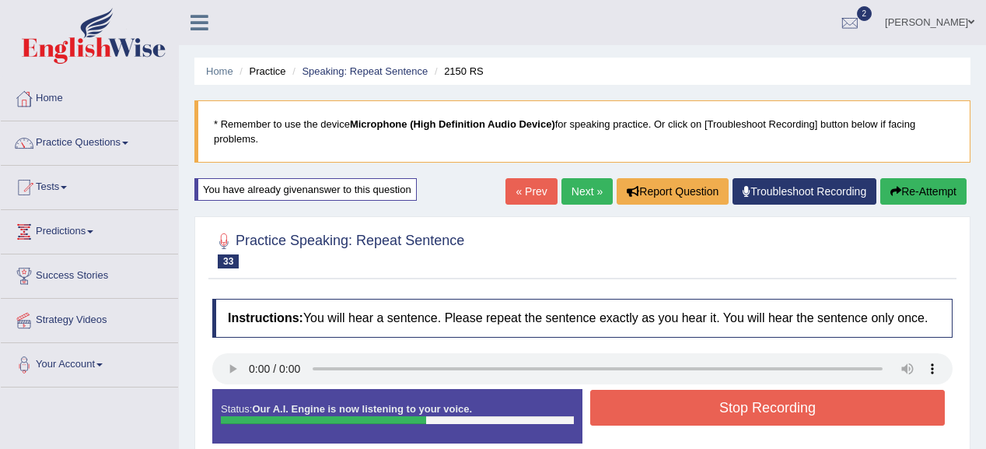
click at [690, 402] on button "Stop Recording" at bounding box center [767, 407] width 354 height 36
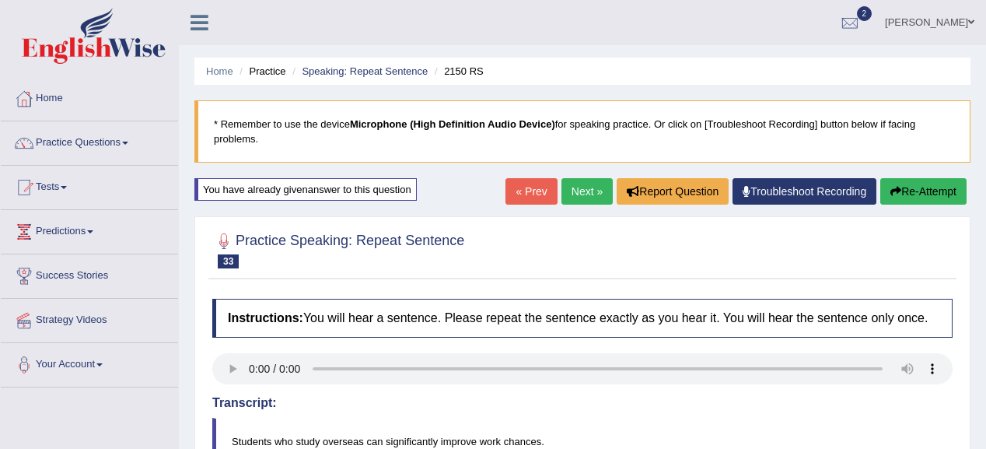
click at [901, 190] on button "Re-Attempt" at bounding box center [923, 191] width 86 height 26
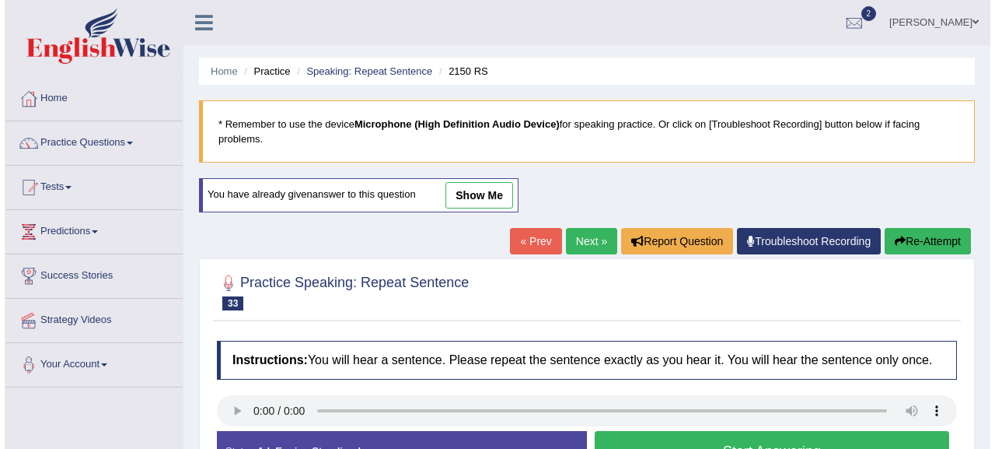
scroll to position [187, 0]
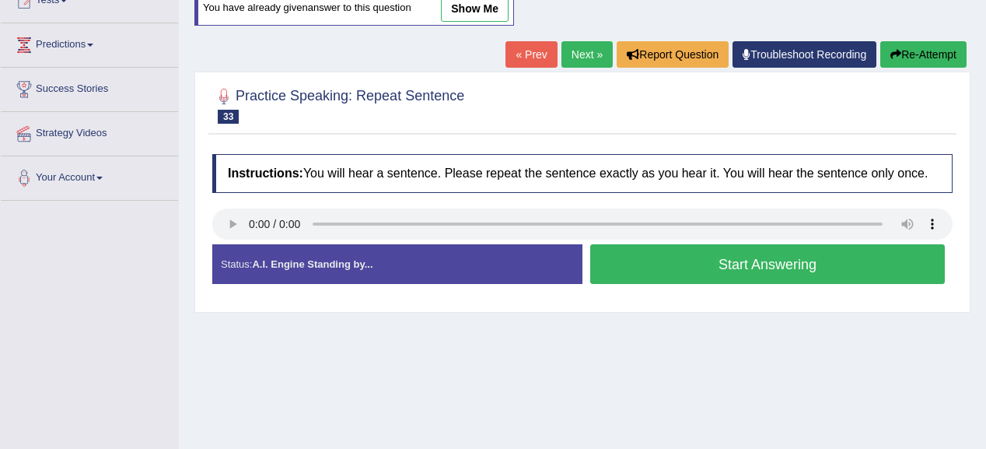
click at [875, 244] on button "Start Answering" at bounding box center [767, 264] width 354 height 40
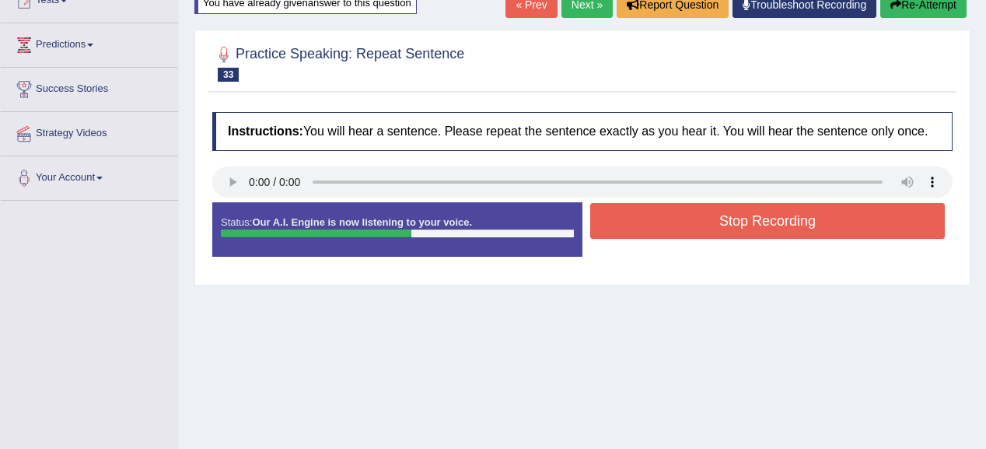
click at [815, 216] on button "Stop Recording" at bounding box center [767, 221] width 354 height 36
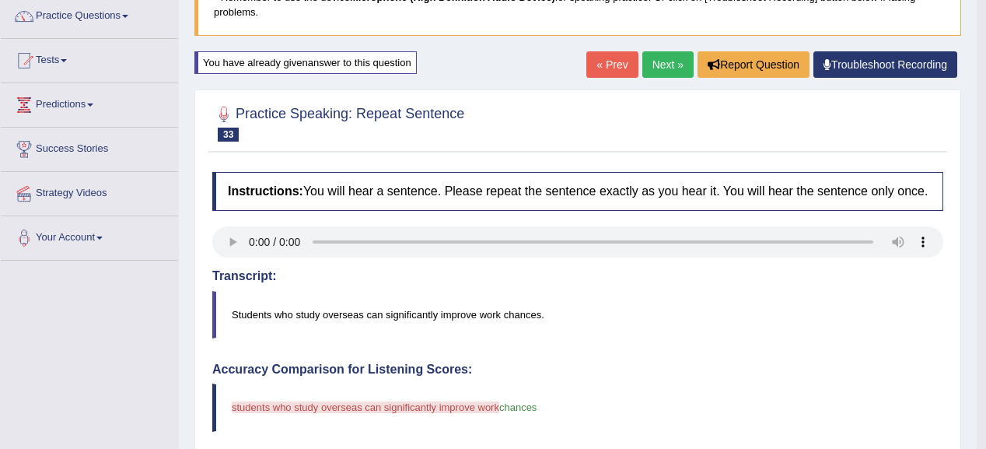
scroll to position [124, 0]
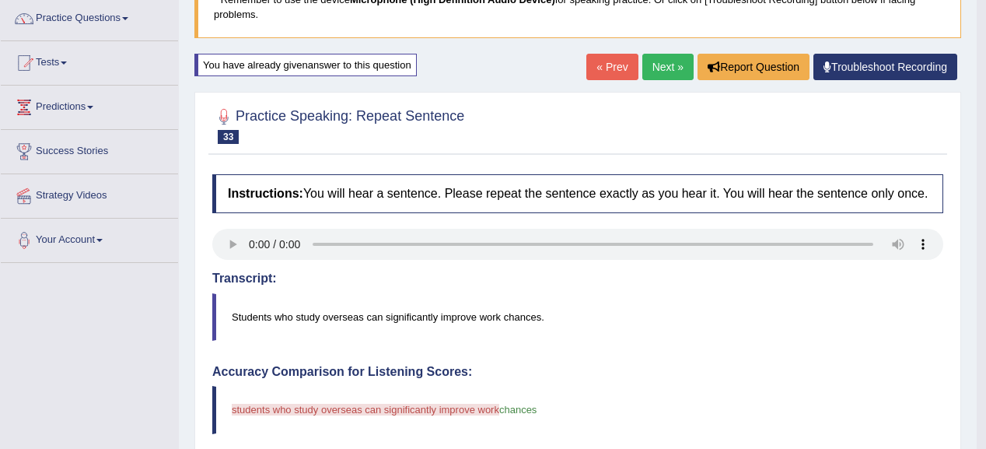
click at [656, 59] on link "Next »" at bounding box center [667, 67] width 51 height 26
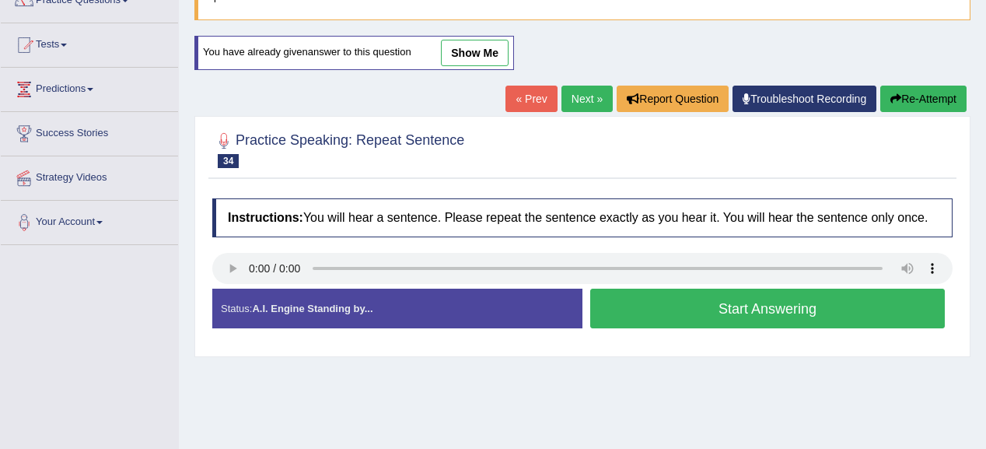
scroll to position [187, 0]
